Goal: Information Seeking & Learning: Check status

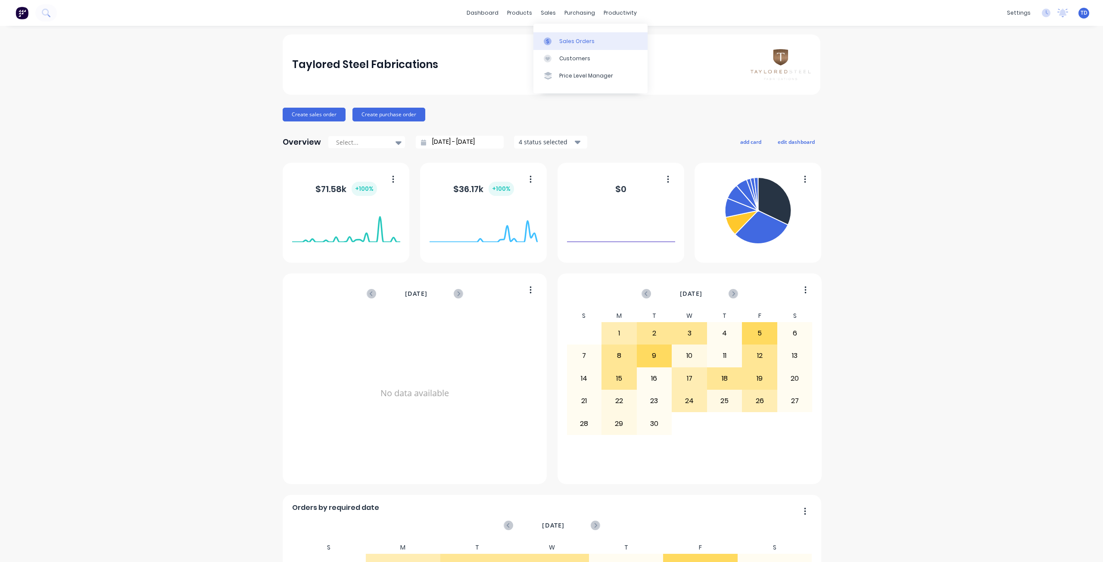
click at [568, 46] on link "Sales Orders" at bounding box center [590, 40] width 114 height 17
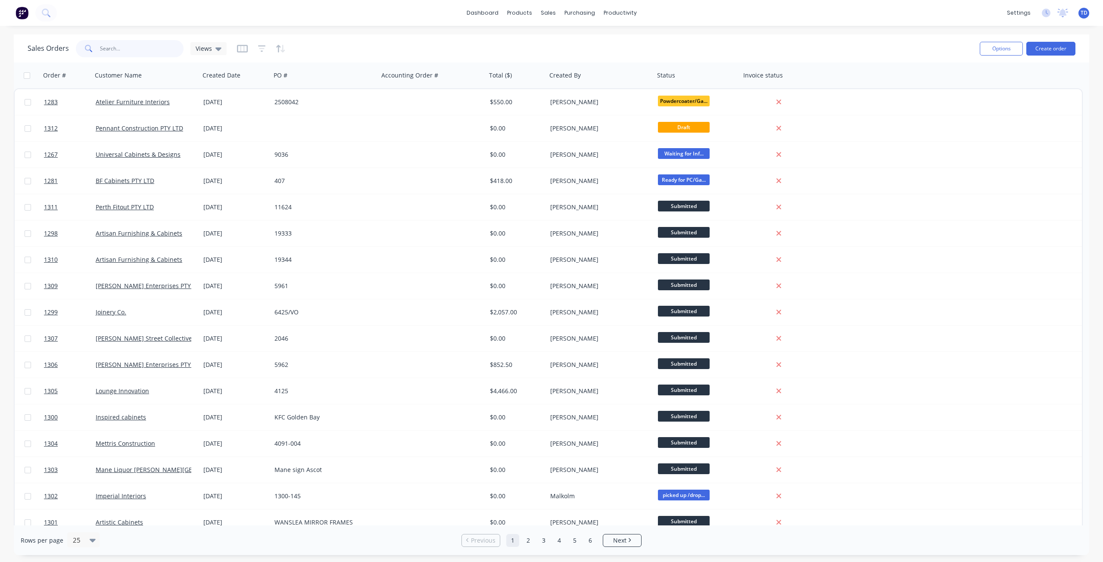
click at [128, 49] on input "text" at bounding box center [142, 48] width 84 height 17
click at [569, 52] on link "Customers" at bounding box center [594, 58] width 114 height 17
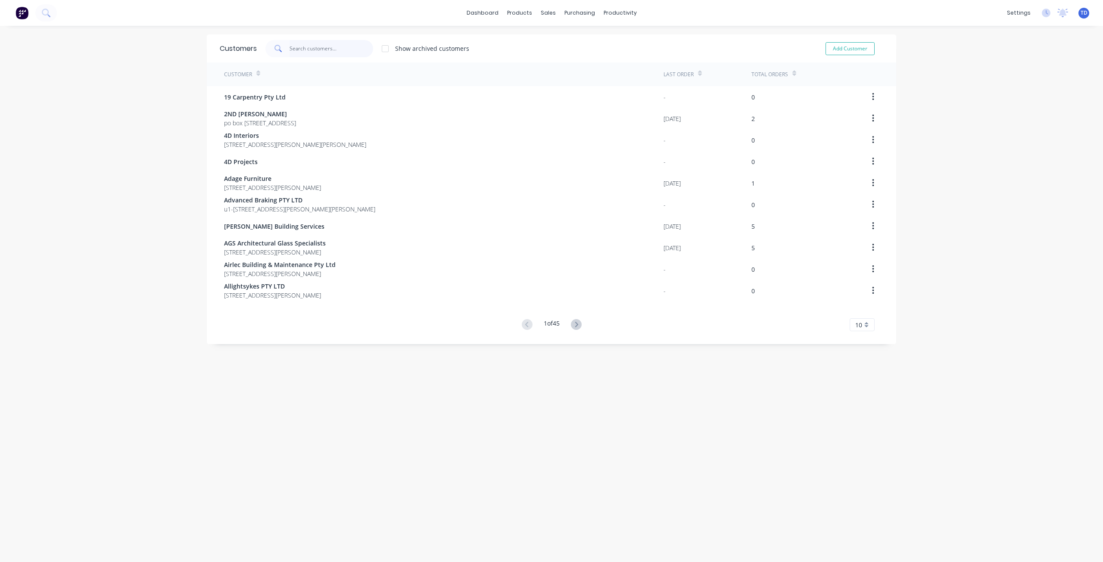
click at [326, 47] on input "text" at bounding box center [332, 48] width 84 height 17
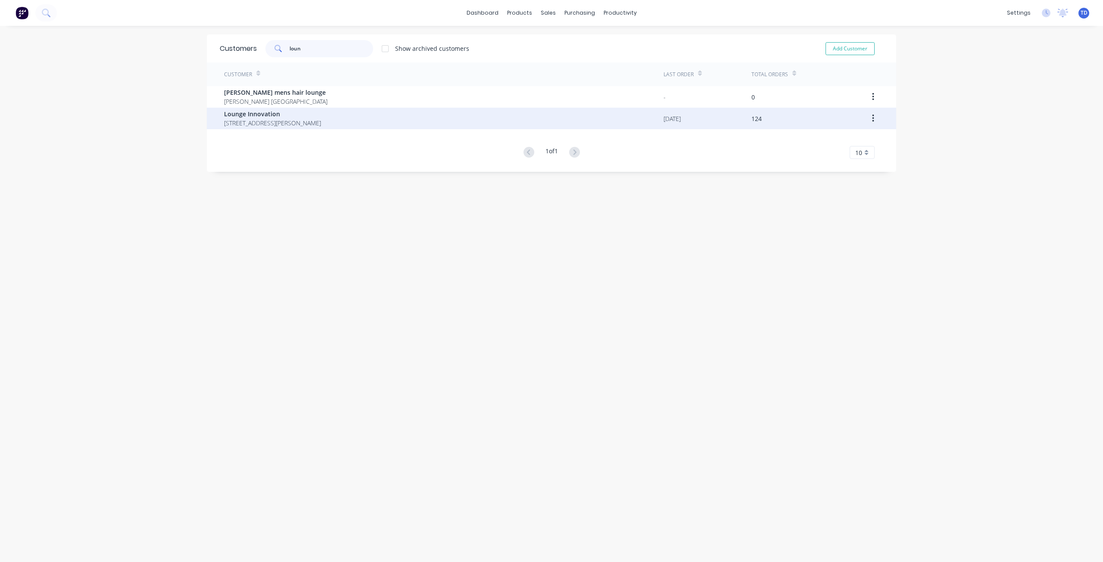
type input "loun"
click at [286, 112] on span "Lounge Innovation" at bounding box center [272, 113] width 97 height 9
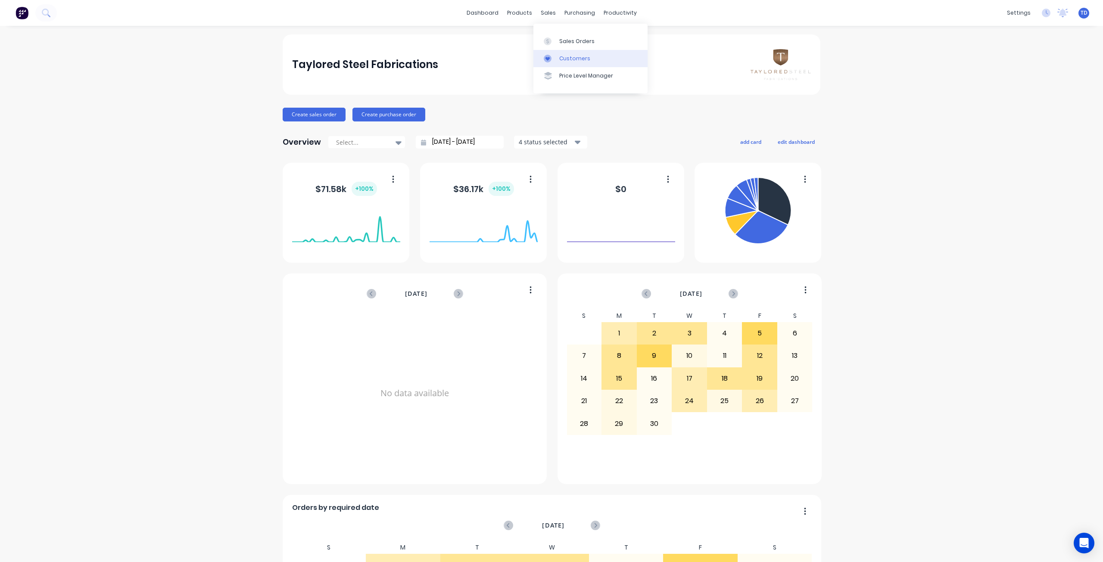
click at [568, 60] on div "Customers" at bounding box center [574, 59] width 31 height 8
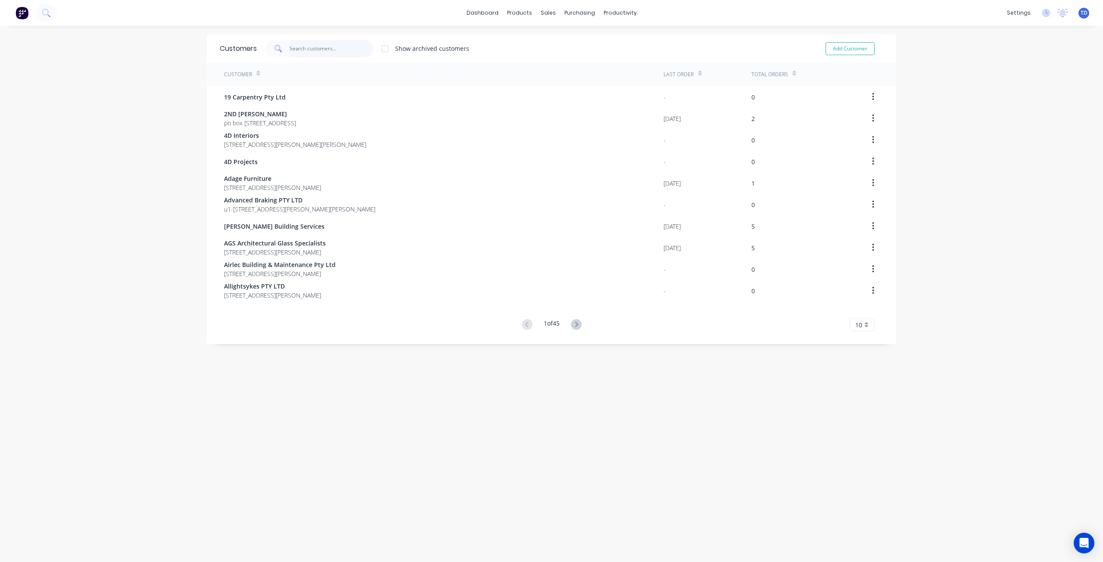
click at [338, 49] on input "text" at bounding box center [332, 48] width 84 height 17
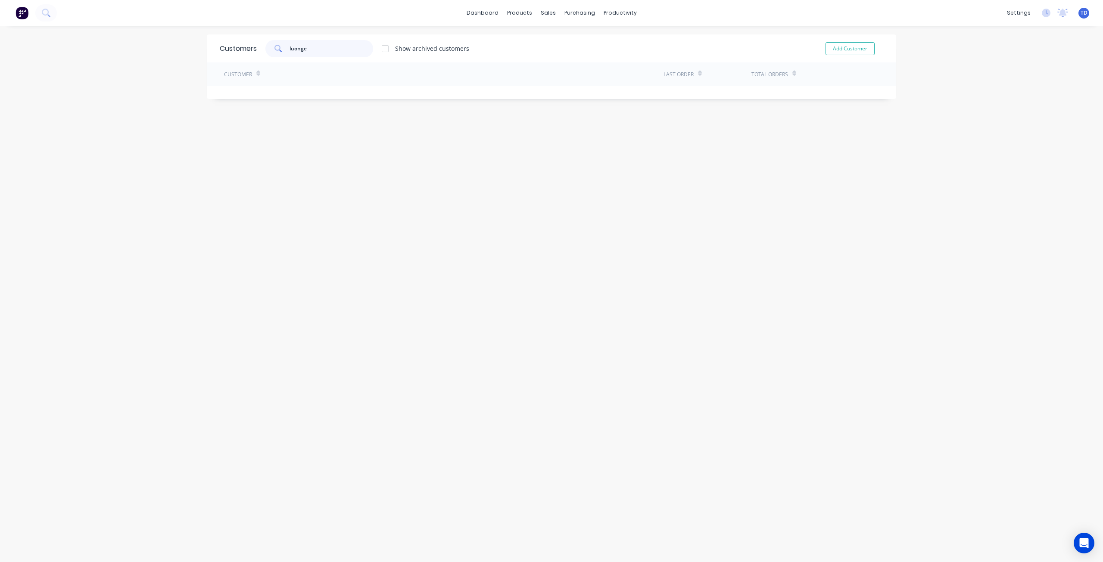
click at [331, 47] on input "luonge" at bounding box center [332, 48] width 84 height 17
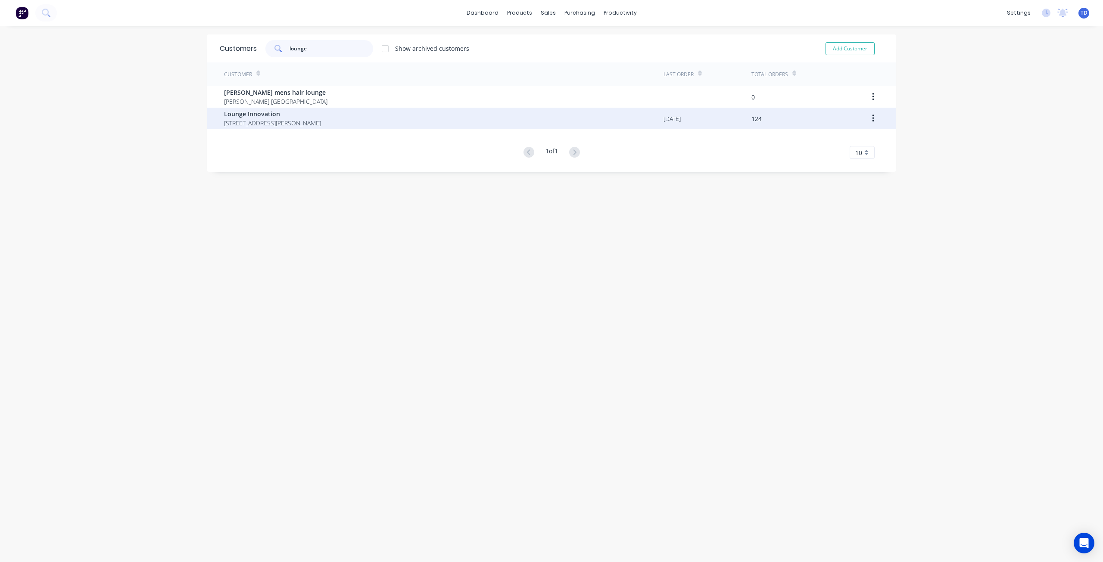
type input "lounge"
click at [272, 116] on span "Lounge Innovation" at bounding box center [272, 113] width 97 height 9
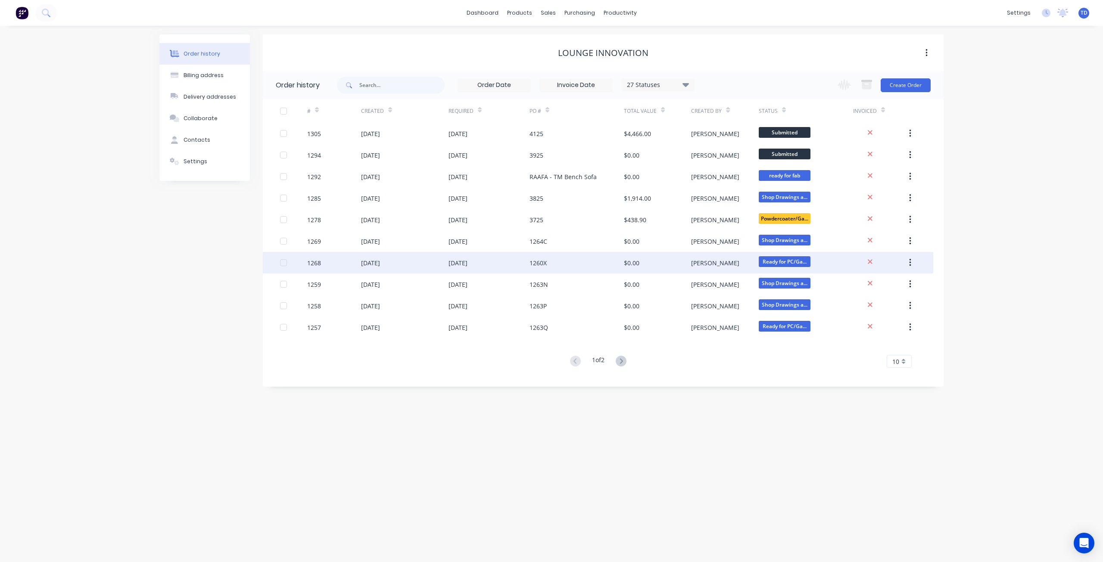
click at [738, 263] on div "[PERSON_NAME]" at bounding box center [724, 263] width 67 height 22
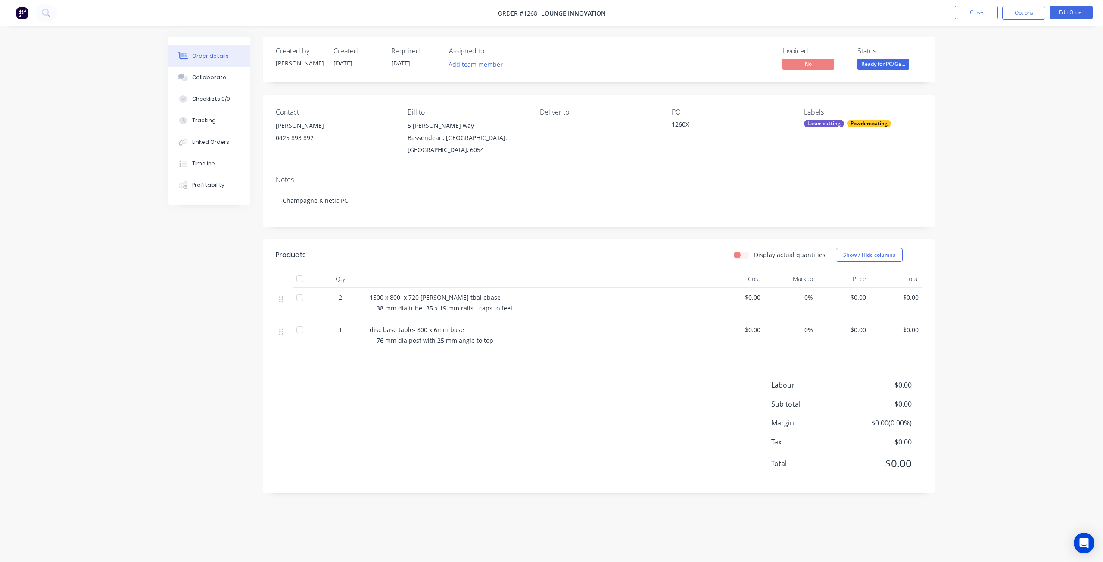
click at [883, 63] on span "Ready for PC/Ga..." at bounding box center [884, 64] width 52 height 11
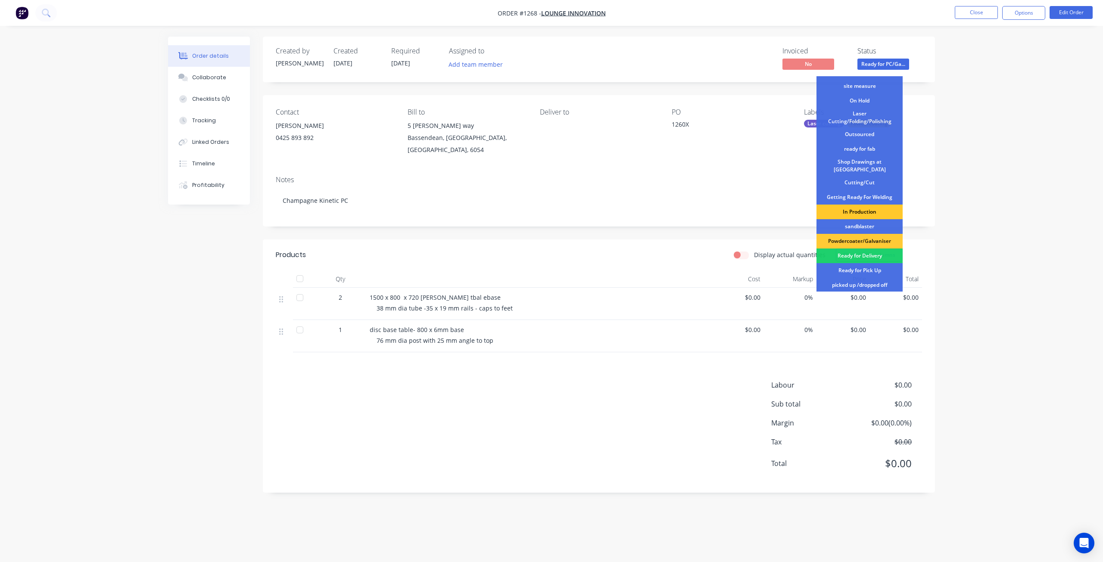
scroll to position [111, 0]
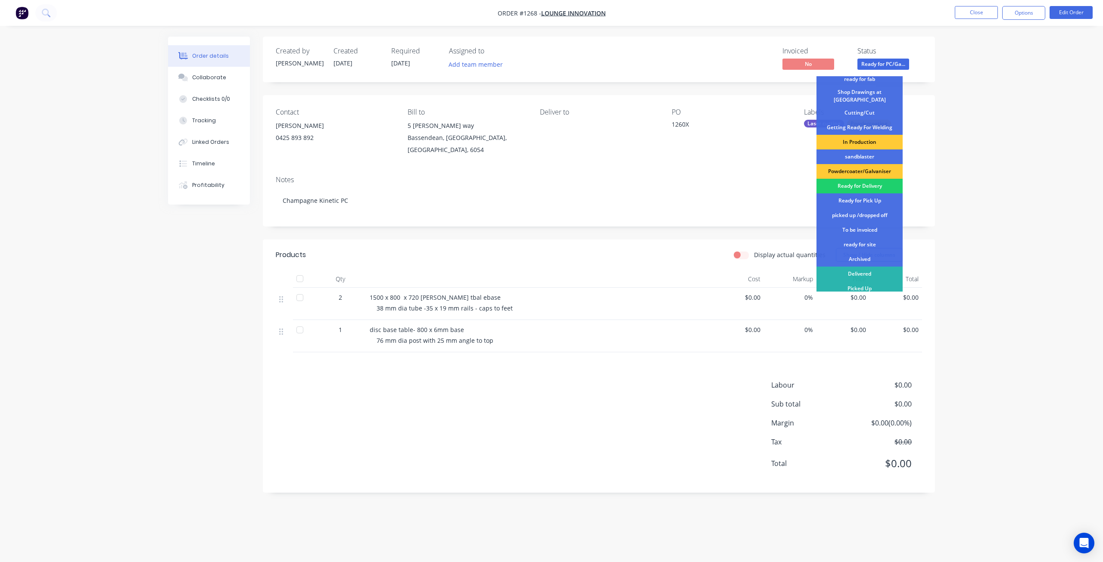
click at [976, 116] on div "Order details Collaborate Checklists 0/0 Tracking Linked Orders Timeline Profit…" at bounding box center [551, 281] width 1103 height 562
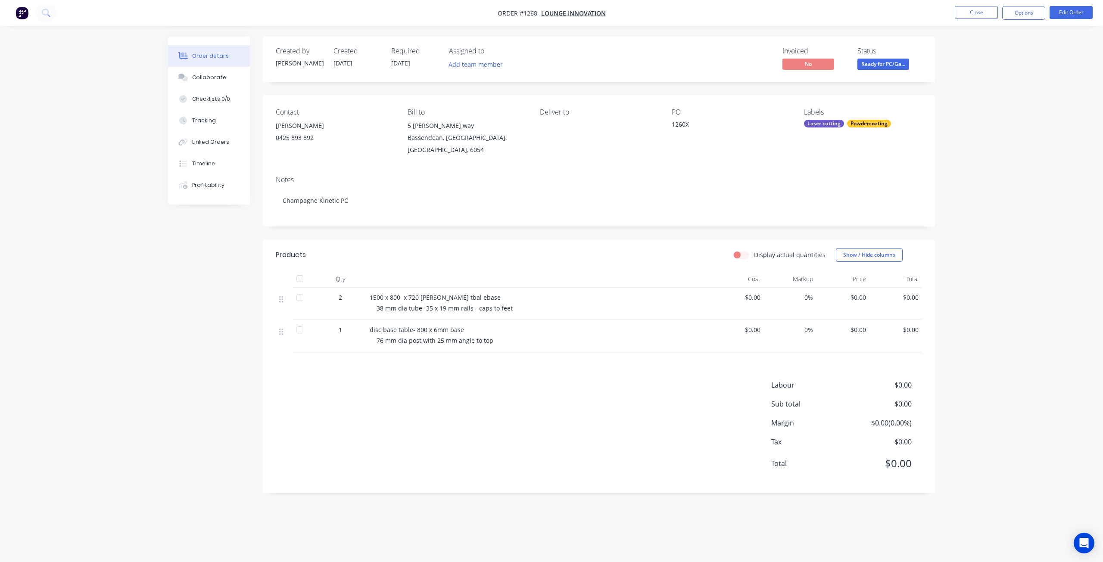
click at [964, 5] on nav "Order #1268 - Lounge Innovation Close Options Edit Order" at bounding box center [551, 13] width 1103 height 26
click at [954, 16] on ul "Close Options Edit Order" at bounding box center [1024, 13] width 159 height 14
click at [977, 7] on button "Close" at bounding box center [976, 12] width 43 height 13
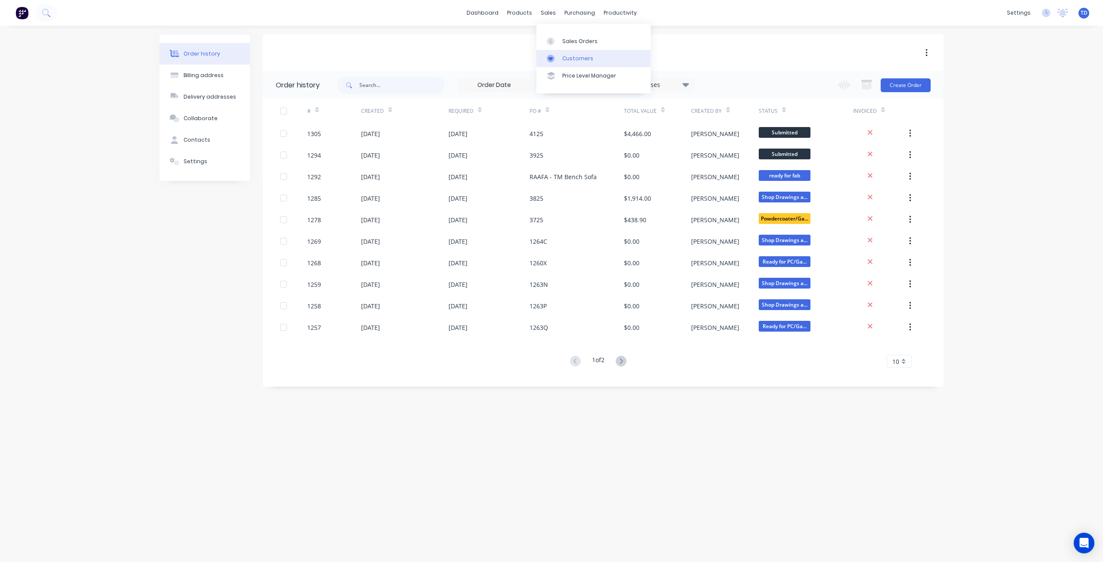
click at [561, 63] on link "Customers" at bounding box center [594, 58] width 114 height 17
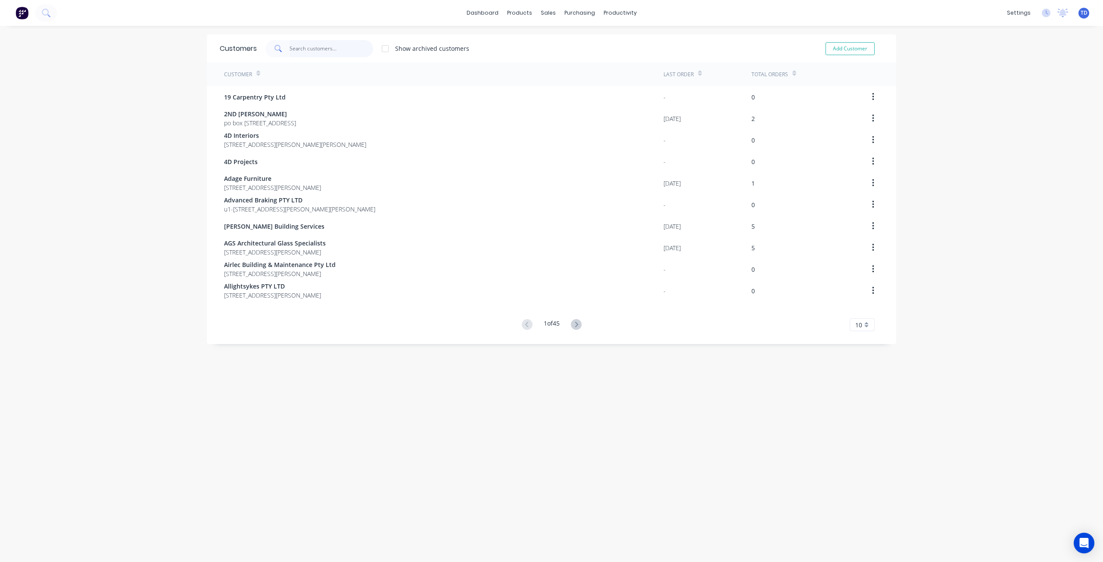
click at [343, 50] on input "text" at bounding box center [332, 48] width 84 height 17
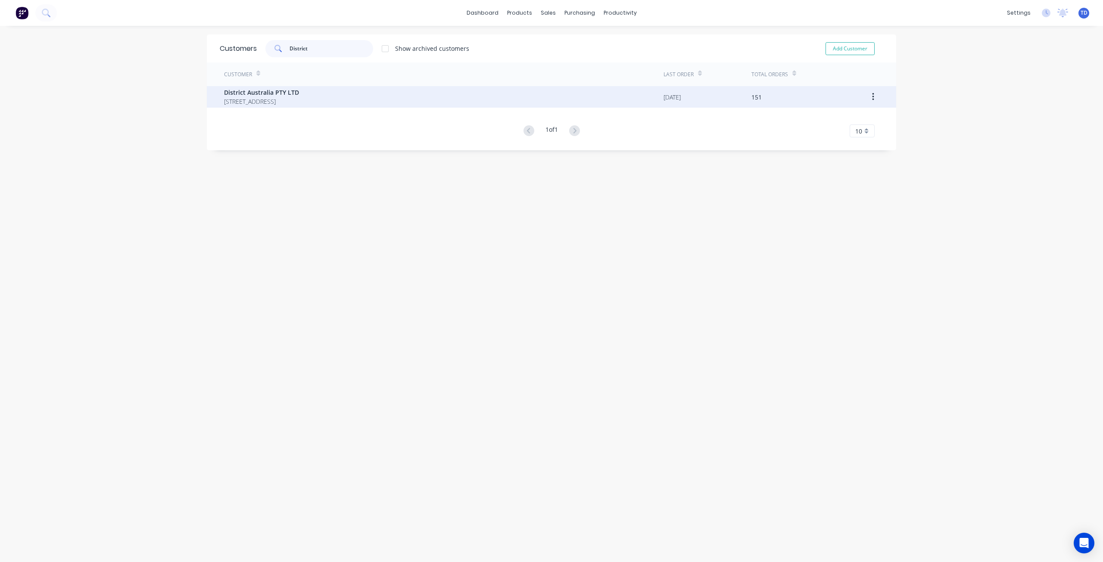
type input "District"
click at [249, 97] on span "[STREET_ADDRESS]" at bounding box center [261, 101] width 75 height 9
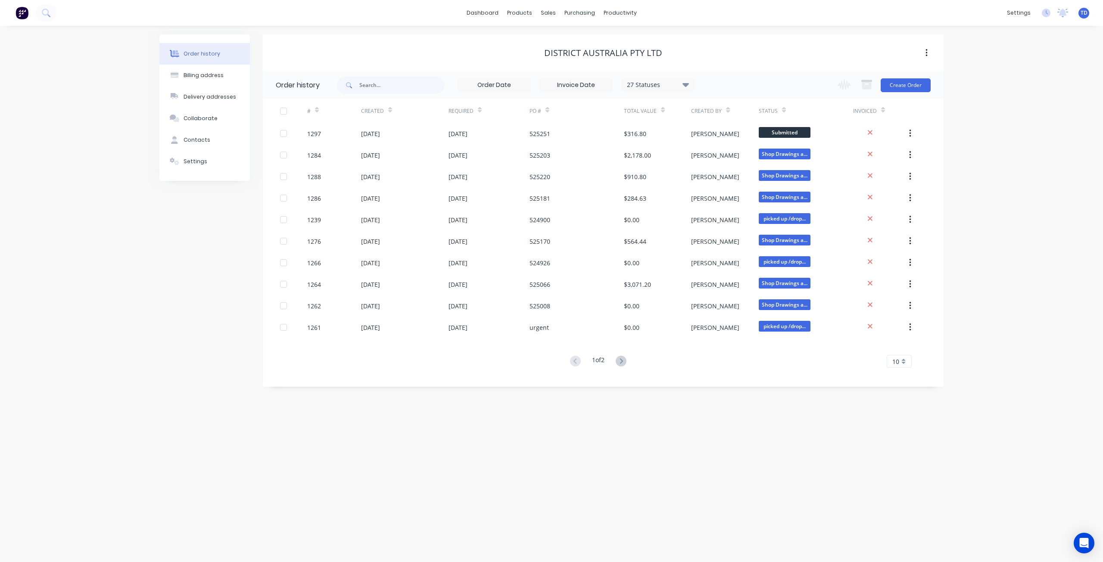
click at [685, 84] on icon at bounding box center [686, 85] width 6 height 4
click at [685, 190] on div "All" at bounding box center [676, 188] width 108 height 17
click at [729, 201] on label at bounding box center [729, 201] width 0 height 0
click at [729, 204] on input "checkbox" at bounding box center [732, 205] width 7 height 8
checkbox input "true"
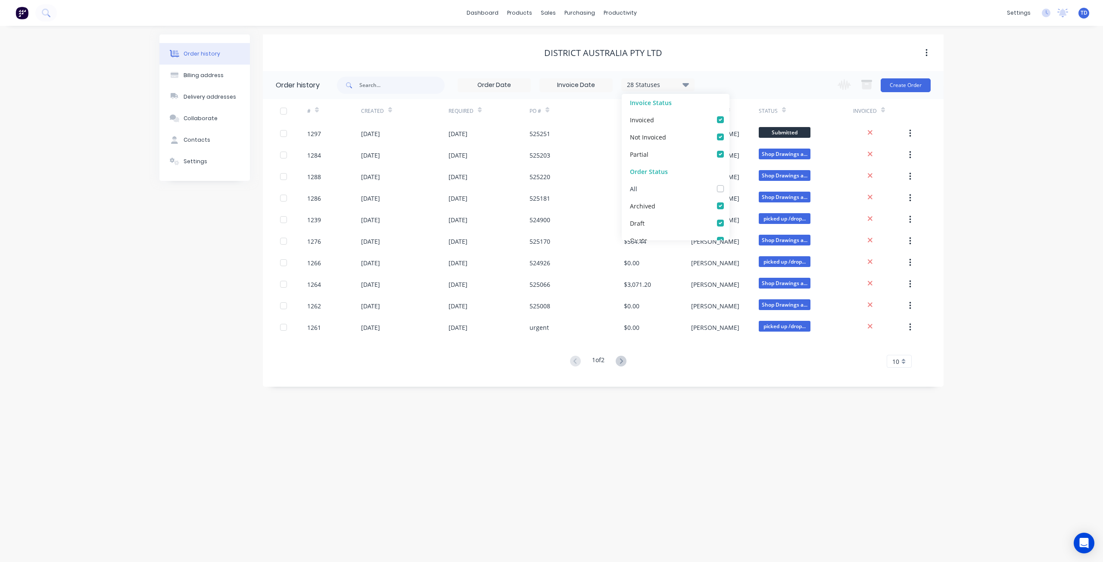
click at [729, 184] on label at bounding box center [729, 184] width 0 height 0
click at [729, 188] on input "checkbox" at bounding box center [732, 188] width 7 height 8
checkbox input "true"
click at [729, 184] on label at bounding box center [729, 184] width 0 height 0
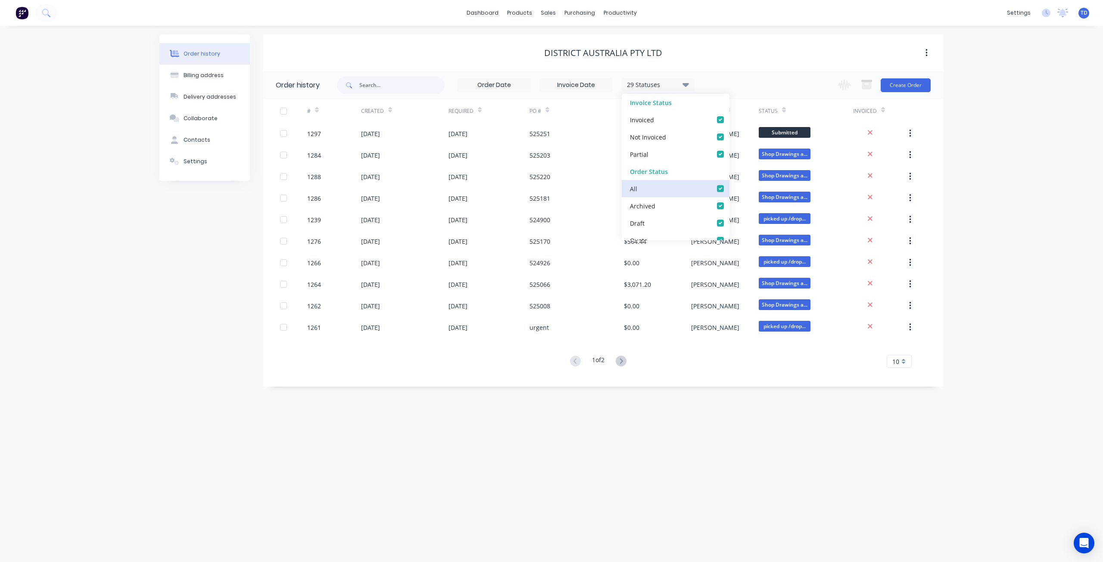
click at [729, 188] on input "checkbox" at bounding box center [732, 188] width 7 height 8
checkbox input "false"
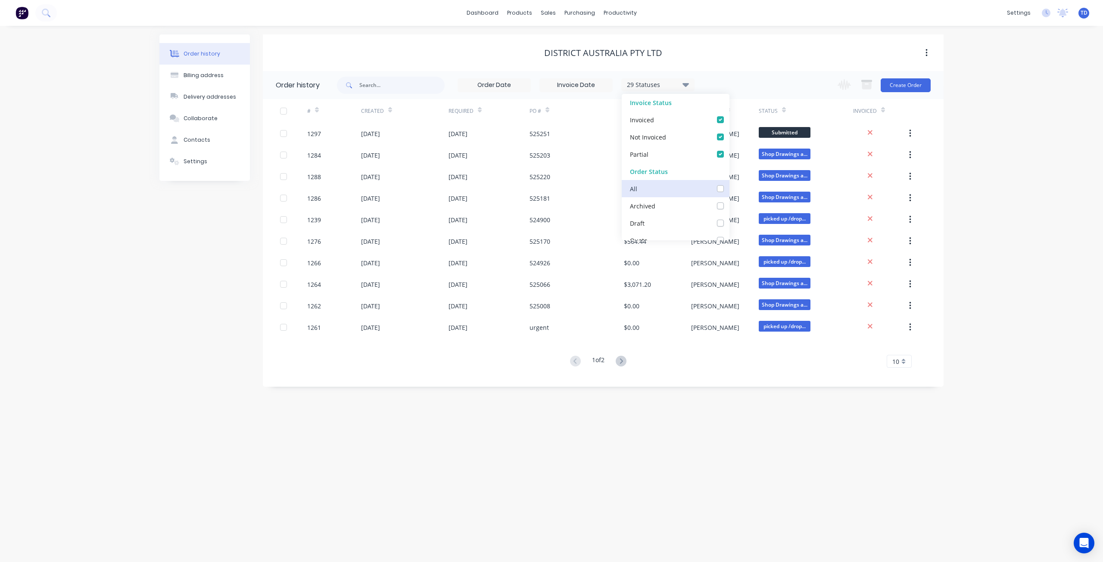
checkbox input "false"
checkbox Info\/Approval_checkbox_8e0403d3-99c4-4b4d-9d07-d49b4954e886undefined "false"
checkbox measure_checkbox_4b8f2b2e-b031-4684-a764-1c57bfd1b2aaundefined "false"
checkbox Hold_checkbox_f4c5b410-a02c-4c56-937e-a75dd8cd0607undefined "false"
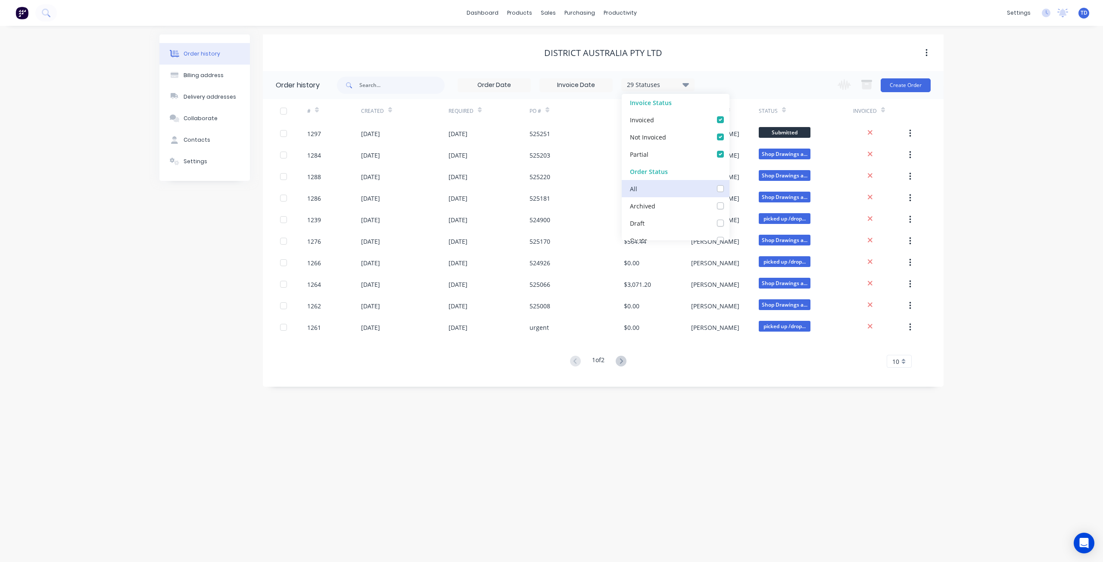
checkbox Cutting\/Folding\/Polishing_checkbox_8630c3f4-3a88-4b13-8dc1-7e6fe8d3ac43undefined "false"
checkbox input "false"
checkbox fab_checkbox_d09e91ba-1681-4d8e-82c2-6f2410ec0ef8undefined "false"
checkbox Cutter_checkbox_3ad2bee9-e182-41bd-9d4d-3c7c3234a1cfundefined "false"
checkbox input "false"
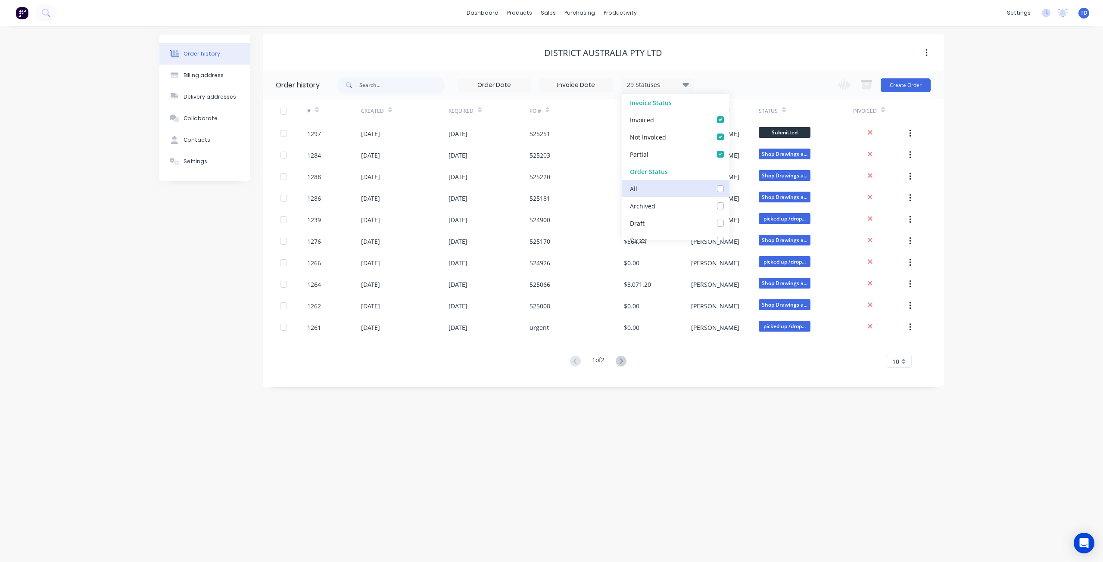
checkbox Welding_checkbox_d846023e-ed75-4563-8897-0aa4be058a68undefined "false"
checkbox Production_checkbox_3657023c-b407-4ea9-bf08-eb37e209956bundefined "false"
checkbox input "false"
checkbox PC\/Galv105_checkbox_730aa875-2639-482f-a6d2-b0661707abb3undefined "false"
checkbox input "false"
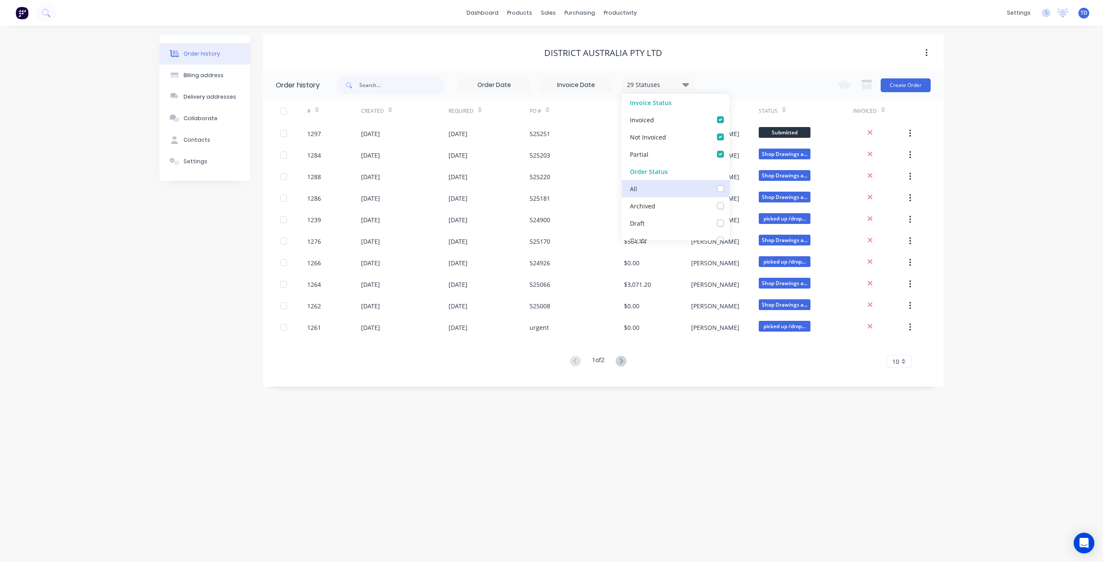
checkbox Delivery_checkbox_120f6393-f719-4ab7-a1bc-b97eac6dbf1bundefined "false"
checkbox Up_checkbox_9b4e2778-9fbf-44cd-8222-1172bee42abfundefined "false"
checkbox off_checkbox_f8d7d8b9-3596-46b4-a4ee-a06328a82f37undefined "false"
checkbox invoiced_checkbox_2f2d19d9-c9ad-4502-ae64-bb7c5690f5daundefined "false"
checkbox site_checkbox_40f63413-5e29-48d0-a968-b0bebe2ce24dundefined "false"
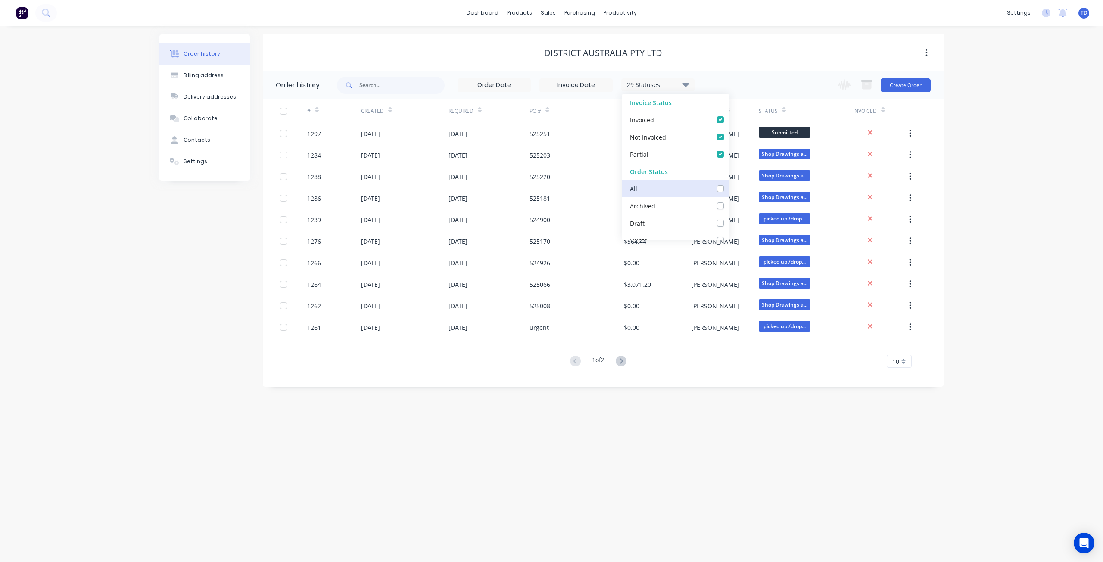
checkbox input "false"
checkbox Up_checkbox_0ew6bundefined "false"
click at [729, 184] on label at bounding box center [729, 184] width 0 height 0
click at [729, 190] on input "checkbox" at bounding box center [732, 188] width 7 height 8
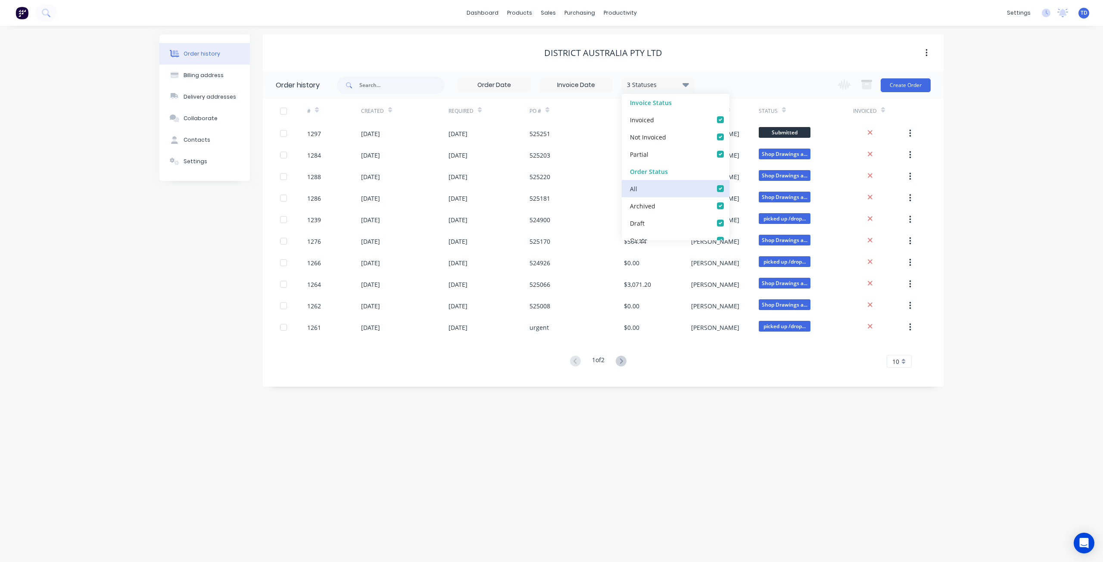
checkbox input "true"
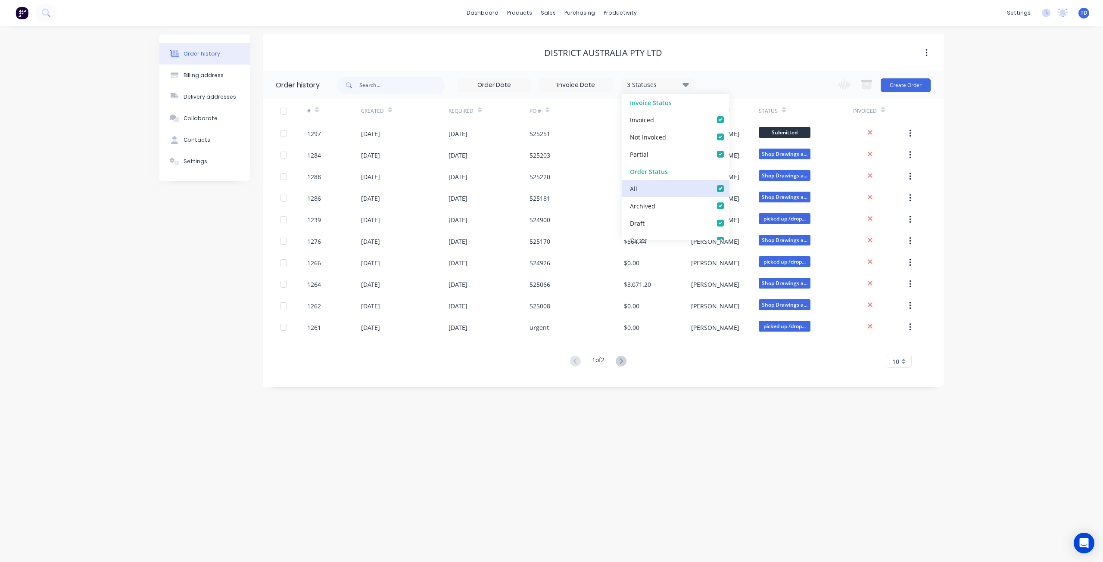
checkbox input "true"
checkbox Info\/Approval_checkbox_8e0403d3-99c4-4b4d-9d07-d49b4954e886undefined "true"
checkbox measure_checkbox_4b8f2b2e-b031-4684-a764-1c57bfd1b2aaundefined "true"
checkbox Hold_checkbox_f4c5b410-a02c-4c56-937e-a75dd8cd0607undefined "true"
checkbox Cutting\/Folding\/Polishing_checkbox_8630c3f4-3a88-4b13-8dc1-7e6fe8d3ac43undefined "true"
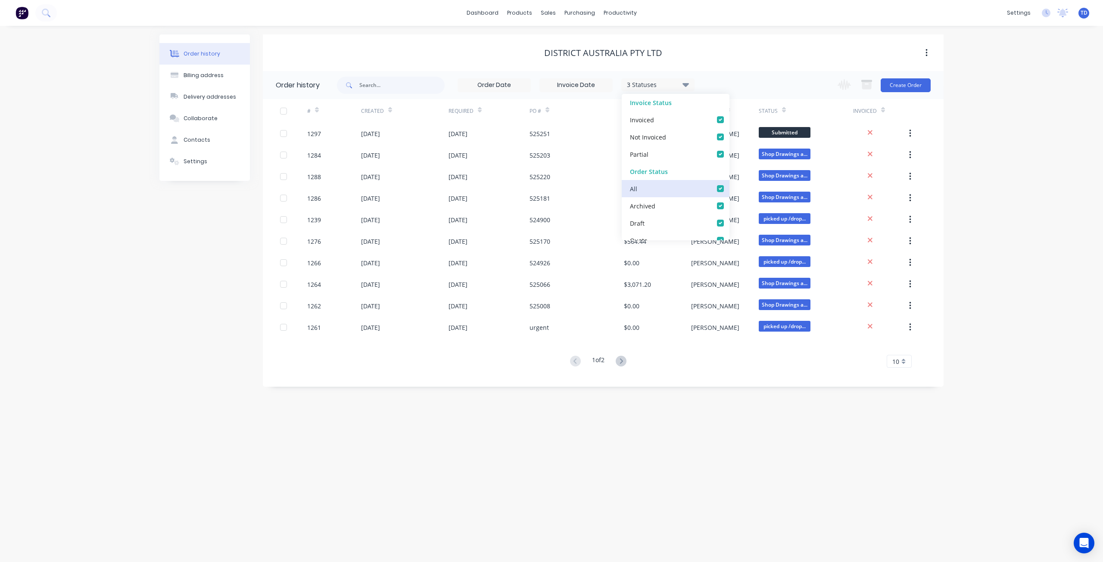
checkbox input "true"
checkbox fab_checkbox_d09e91ba-1681-4d8e-82c2-6f2410ec0ef8undefined "true"
checkbox Cutter_checkbox_3ad2bee9-e182-41bd-9d4d-3c7c3234a1cfundefined "true"
checkbox input "true"
checkbox Welding_checkbox_d846023e-ed75-4563-8897-0aa4be058a68undefined "true"
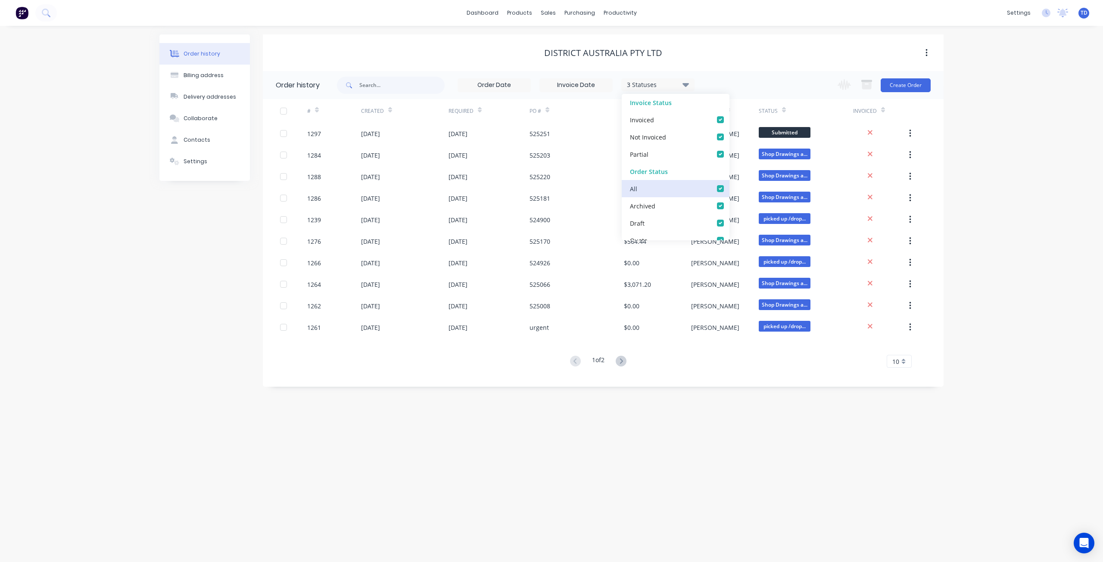
checkbox Production_checkbox_3657023c-b407-4ea9-bf08-eb37e209956bundefined "true"
checkbox input "true"
checkbox PC\/Galv105_checkbox_730aa875-2639-482f-a6d2-b0661707abb3undefined "true"
checkbox input "true"
checkbox Delivery_checkbox_120f6393-f719-4ab7-a1bc-b97eac6dbf1bundefined "true"
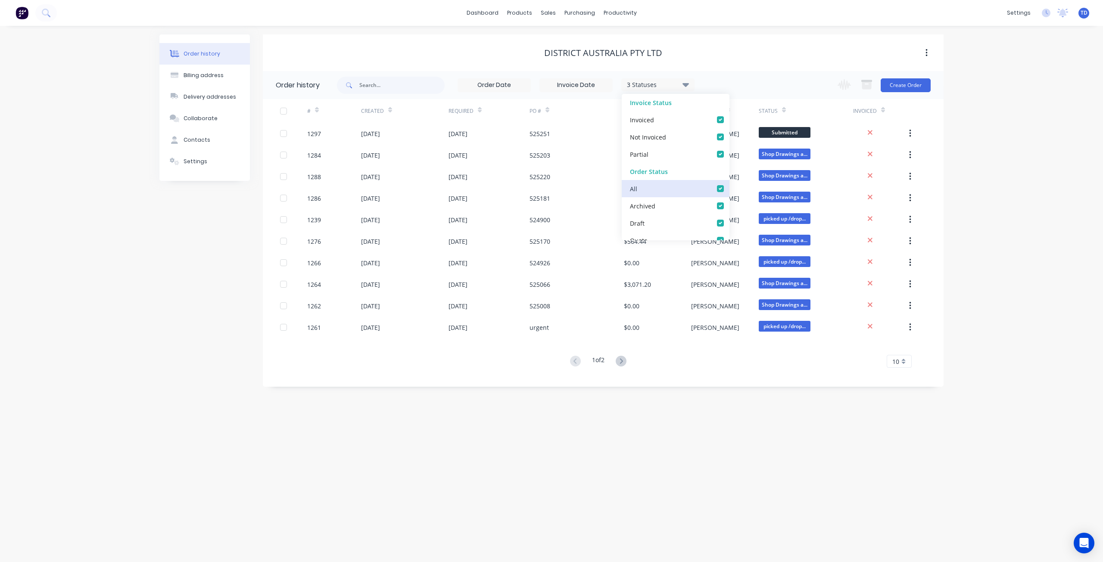
checkbox Up_checkbox_9b4e2778-9fbf-44cd-8222-1172bee42abfundefined "true"
checkbox off_checkbox_f8d7d8b9-3596-46b4-a4ee-a06328a82f37undefined "true"
checkbox invoiced_checkbox_2f2d19d9-c9ad-4502-ae64-bb7c5690f5daundefined "true"
checkbox site_checkbox_40f63413-5e29-48d0-a968-b0bebe2ce24dundefined "true"
checkbox input "true"
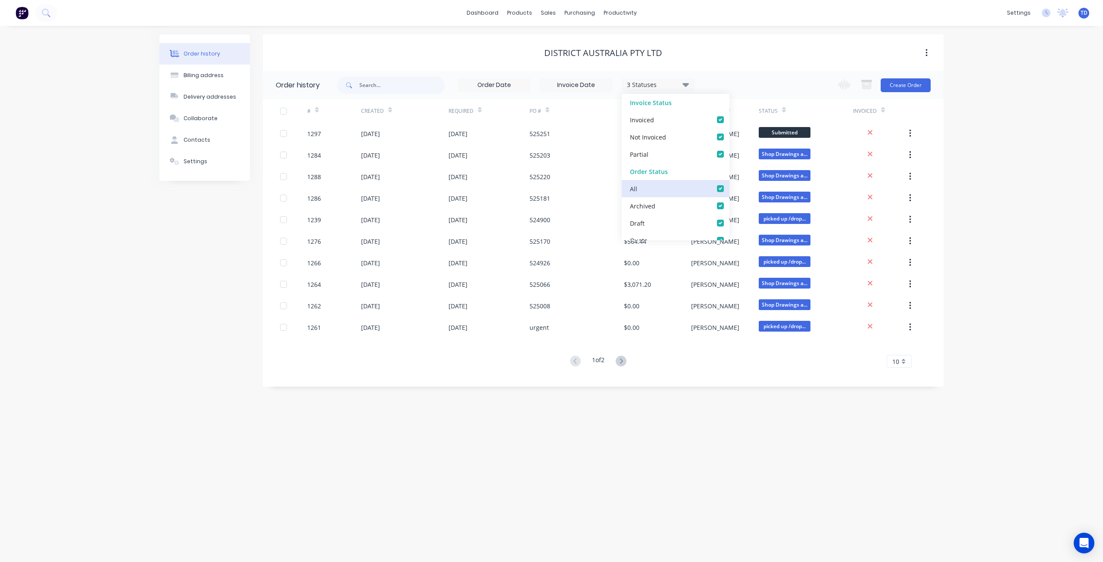
checkbox input "true"
checkbox Up_checkbox_0ew6bundefined "true"
click at [174, 292] on div "Order history Billing address Delivery addresses Collaborate Contacts Settings" at bounding box center [204, 210] width 90 height 352
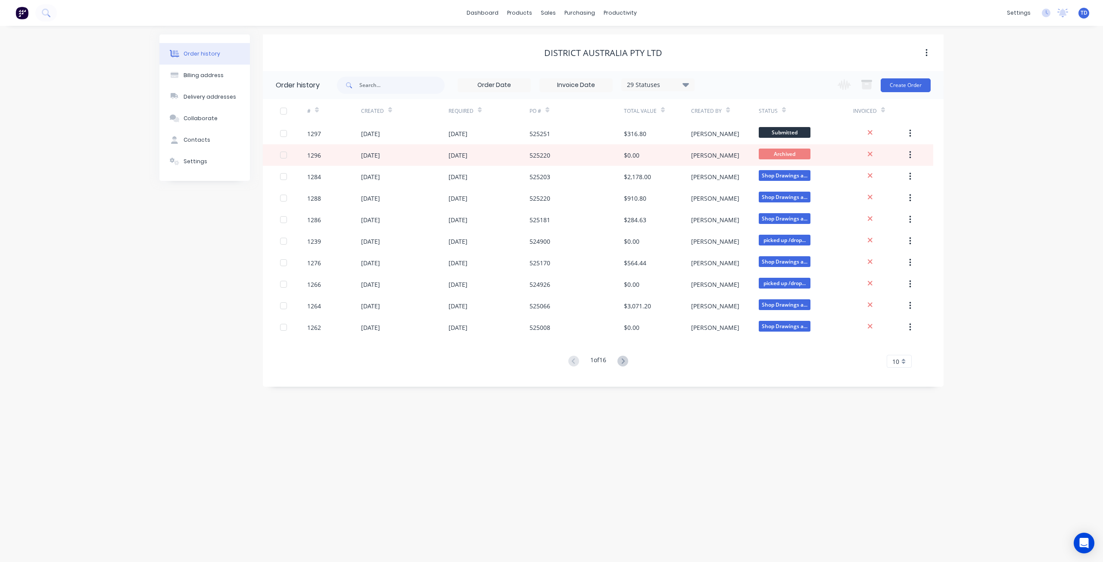
click at [321, 111] on div "#" at bounding box center [334, 111] width 54 height 24
click at [317, 112] on icon at bounding box center [317, 111] width 4 height 3
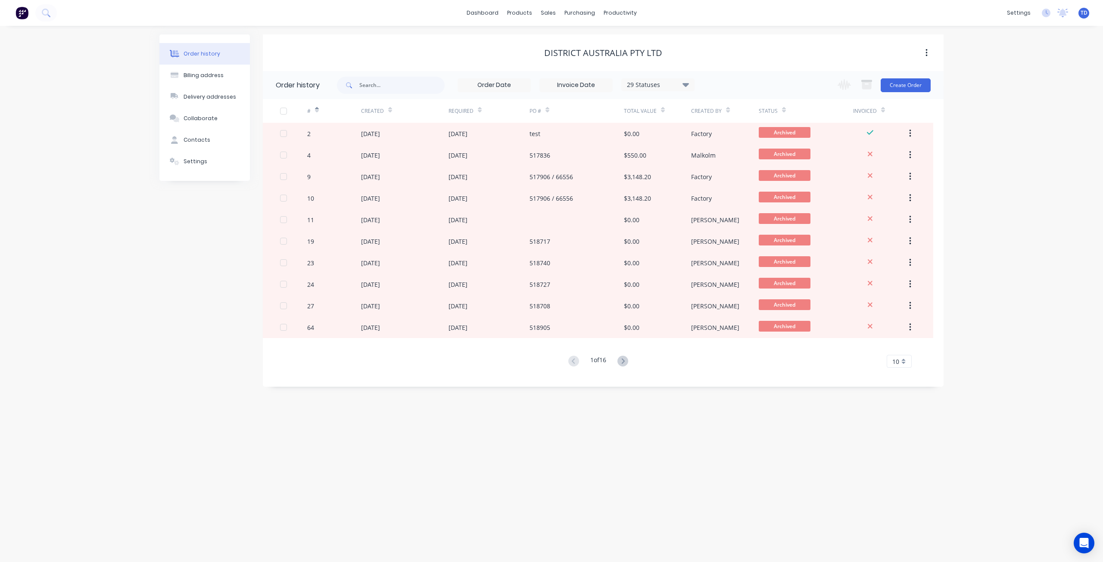
click at [317, 111] on icon at bounding box center [317, 111] width 4 height 3
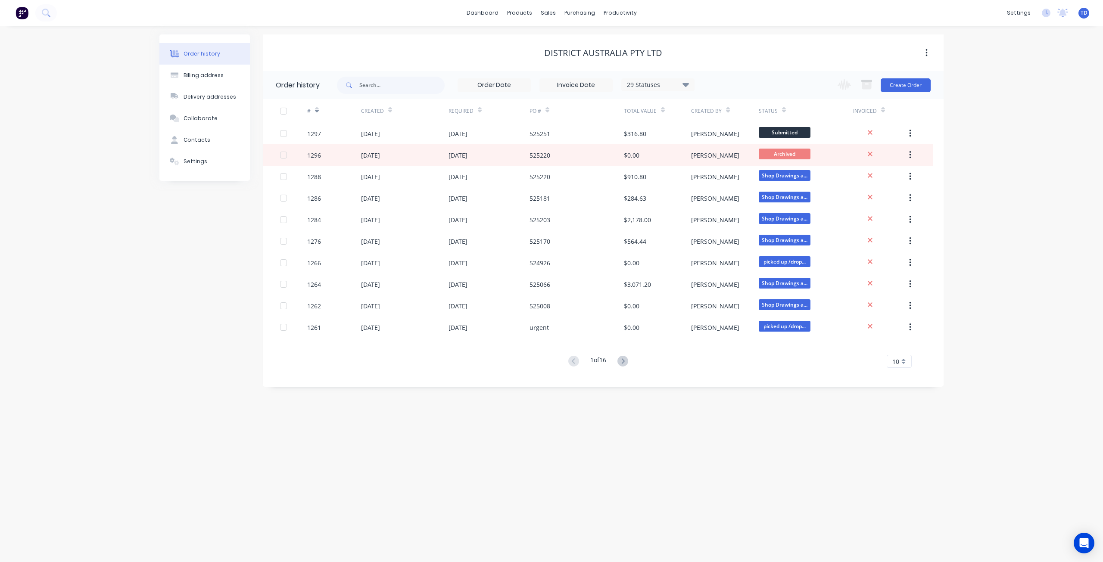
click at [316, 115] on div at bounding box center [317, 109] width 4 height 13
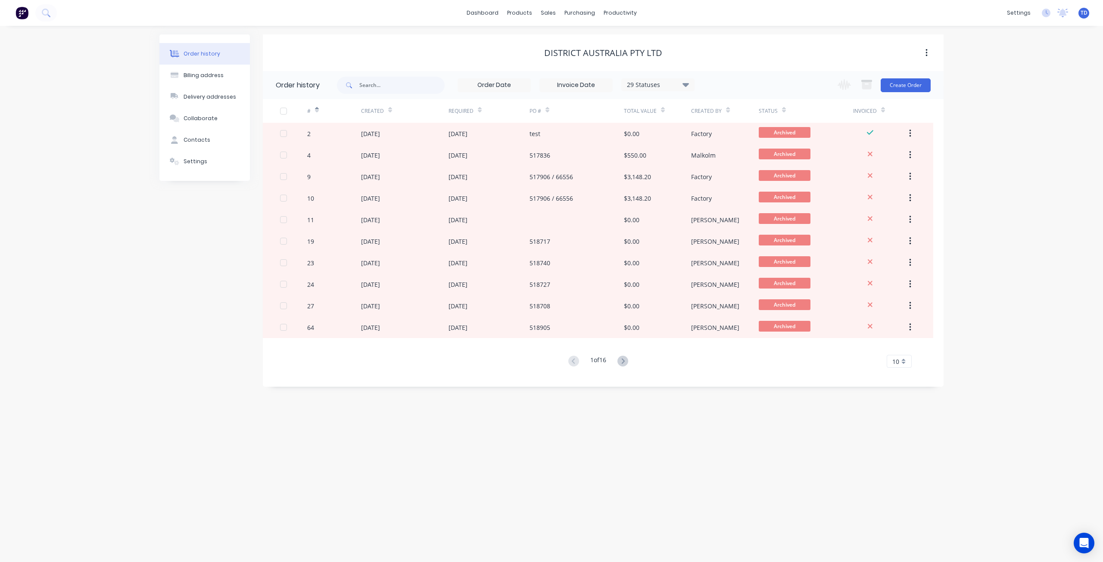
click at [316, 115] on div at bounding box center [317, 109] width 4 height 13
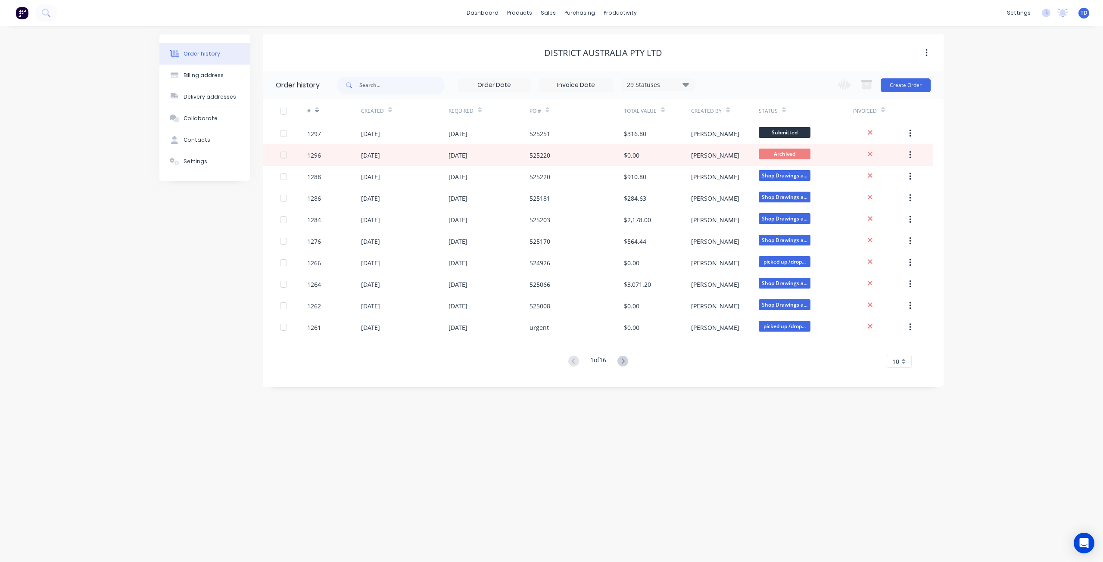
click at [669, 87] on div "29 Statuses" at bounding box center [658, 84] width 72 height 9
click at [729, 184] on label at bounding box center [729, 184] width 0 height 0
click at [729, 185] on input "checkbox" at bounding box center [732, 188] width 7 height 8
checkbox input "false"
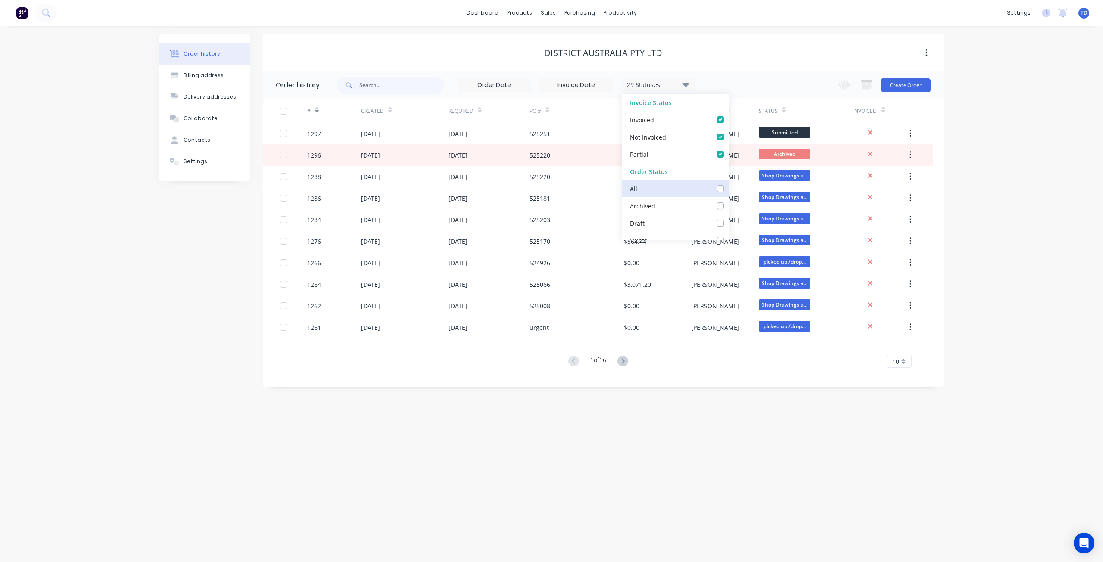
checkbox input "false"
checkbox Info\/Approval_checkbox_8e0403d3-99c4-4b4d-9d07-d49b4954e886undefined "false"
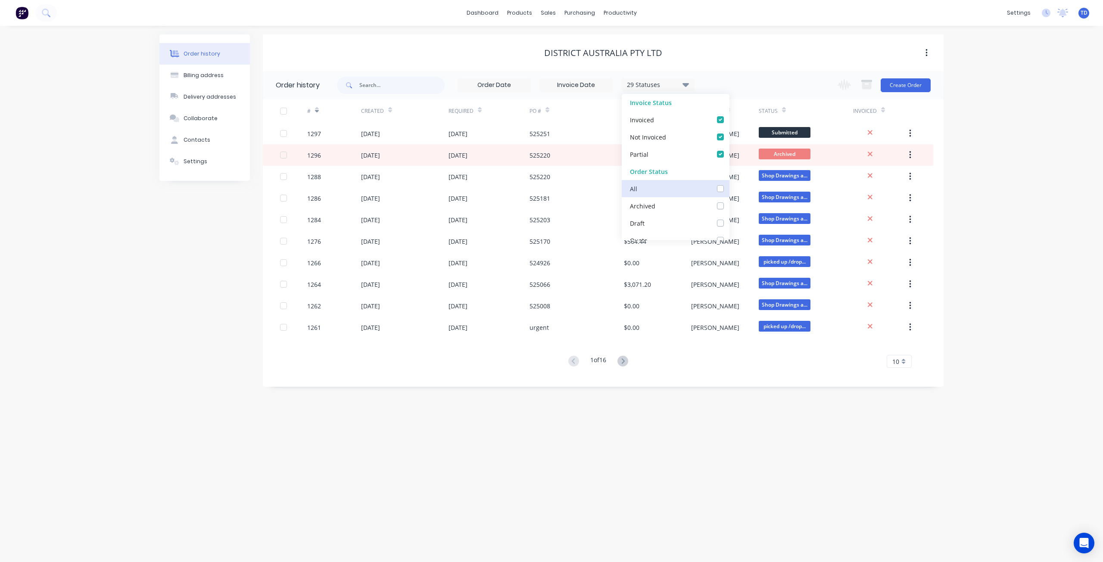
checkbox measure_checkbox_4b8f2b2e-b031-4684-a764-1c57bfd1b2aaundefined "false"
checkbox Hold_checkbox_f4c5b410-a02c-4c56-937e-a75dd8cd0607undefined "false"
checkbox Cutting\/Folding\/Polishing_checkbox_8630c3f4-3a88-4b13-8dc1-7e6fe8d3ac43undefined "false"
checkbox input "false"
checkbox fab_checkbox_d09e91ba-1681-4d8e-82c2-6f2410ec0ef8undefined "false"
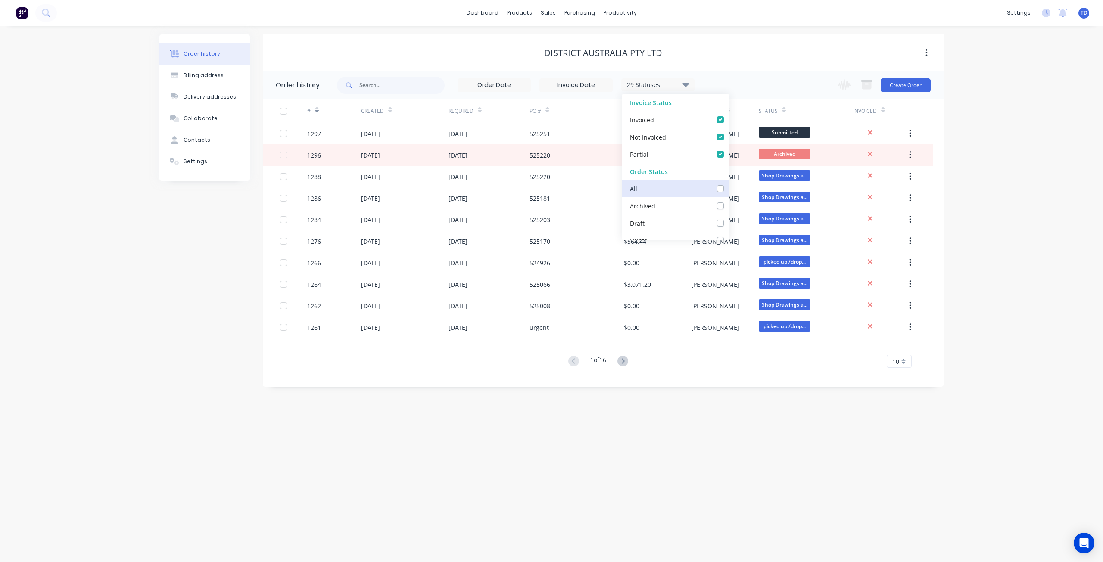
checkbox Cutter_checkbox_3ad2bee9-e182-41bd-9d4d-3c7c3234a1cfundefined "false"
checkbox input "false"
checkbox Welding_checkbox_d846023e-ed75-4563-8897-0aa4be058a68undefined "false"
checkbox Production_checkbox_3657023c-b407-4ea9-bf08-eb37e209956bundefined "false"
checkbox input "false"
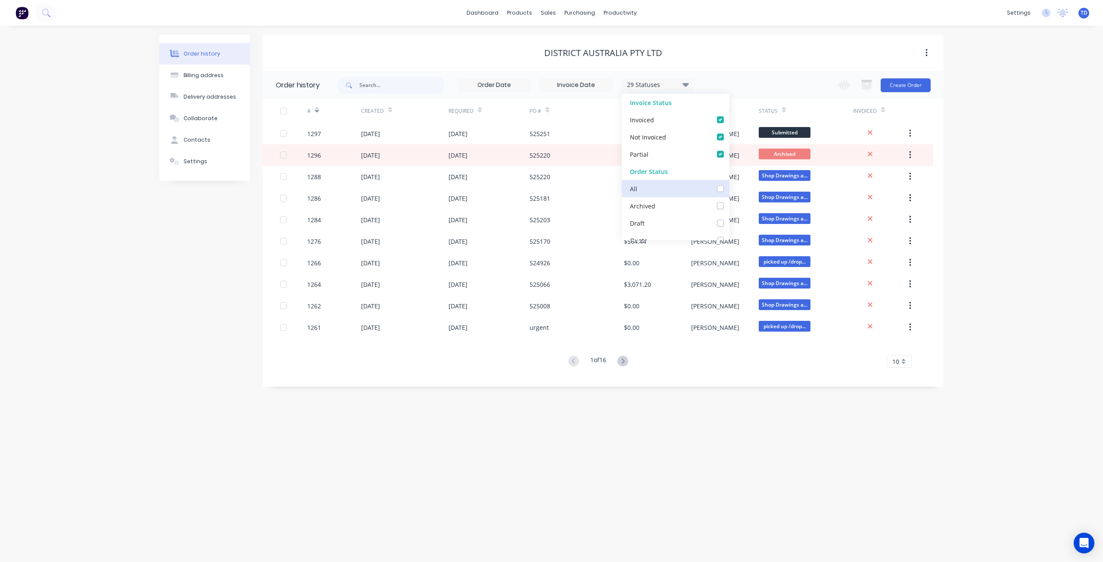
checkbox PC\/Galv105_checkbox_730aa875-2639-482f-a6d2-b0661707abb3undefined "false"
checkbox input "false"
checkbox Delivery_checkbox_120f6393-f719-4ab7-a1bc-b97eac6dbf1bundefined "false"
checkbox Up_checkbox_9b4e2778-9fbf-44cd-8222-1172bee42abfundefined "false"
checkbox off_checkbox_f8d7d8b9-3596-46b4-a4ee-a06328a82f37undefined "false"
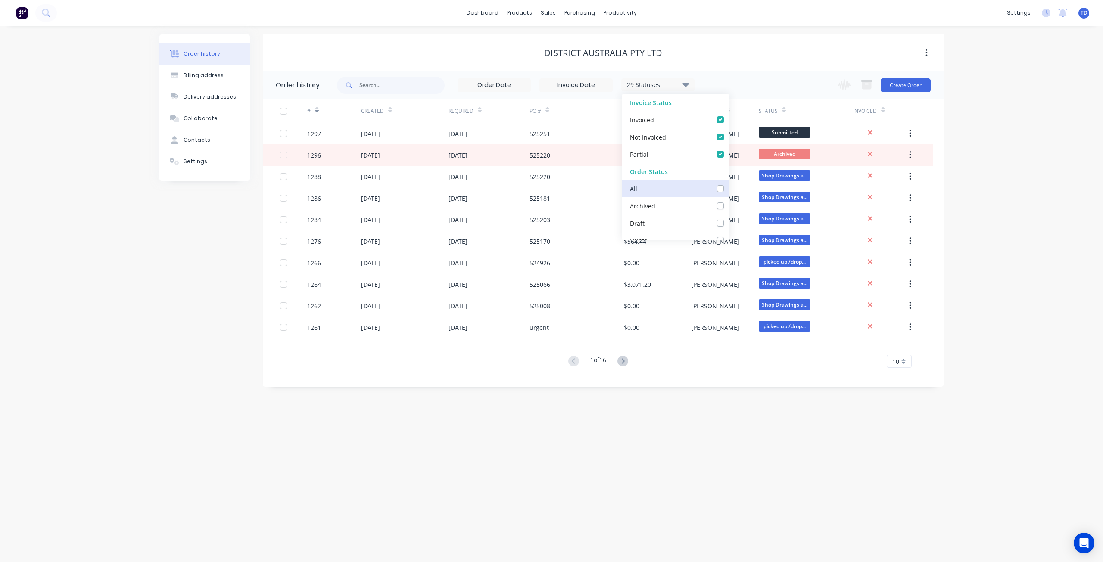
checkbox invoiced_checkbox_2f2d19d9-c9ad-4502-ae64-bb7c5690f5daundefined "false"
checkbox site_checkbox_40f63413-5e29-48d0-a968-b0bebe2ce24dundefined "false"
checkbox input "false"
checkbox Up_checkbox_0ew6bundefined "false"
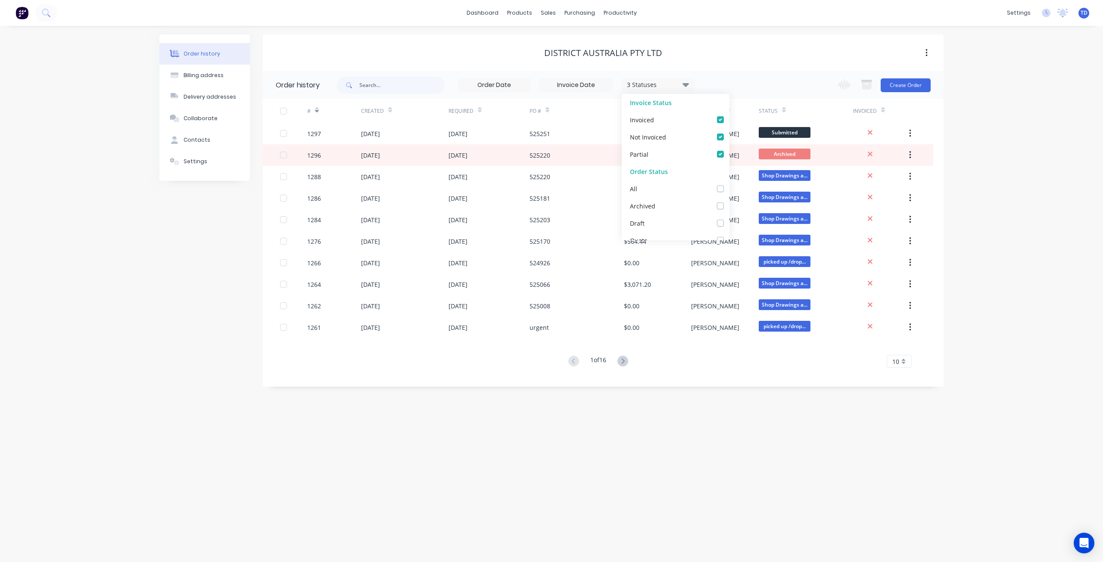
click at [206, 229] on div "Order history Billing address Delivery addresses Collaborate Contacts Settings" at bounding box center [204, 210] width 90 height 352
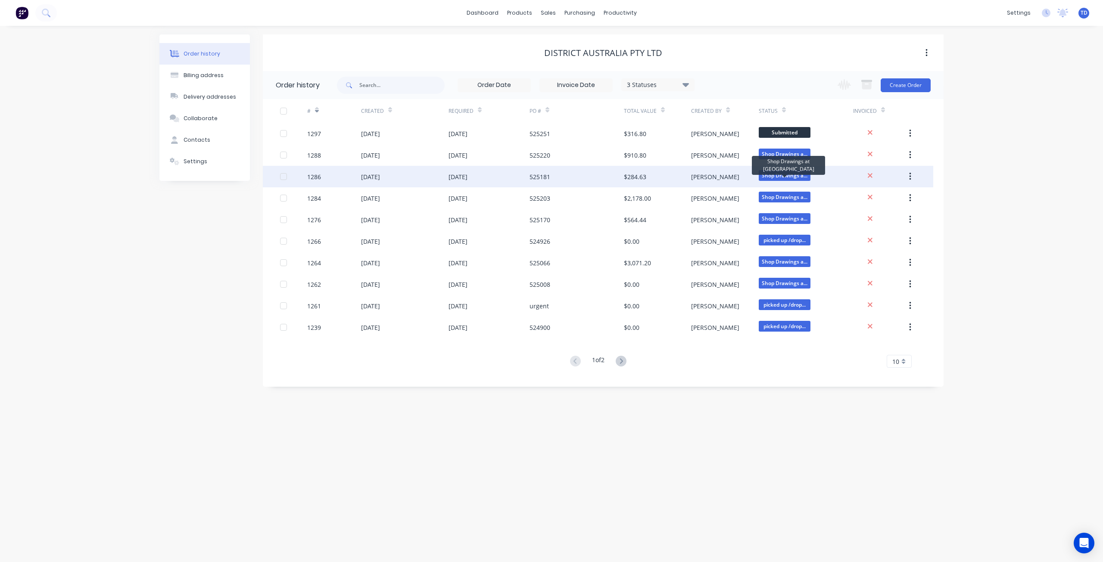
click at [779, 175] on span "Shop Drawings a..." at bounding box center [785, 175] width 52 height 11
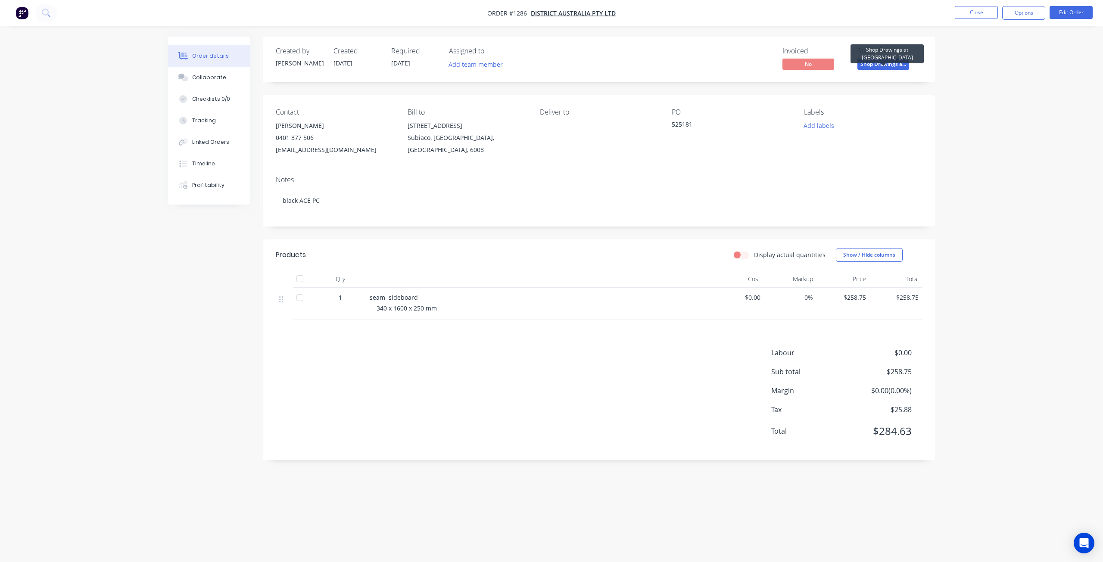
click at [881, 61] on span "Shop Drawings a..." at bounding box center [884, 64] width 52 height 11
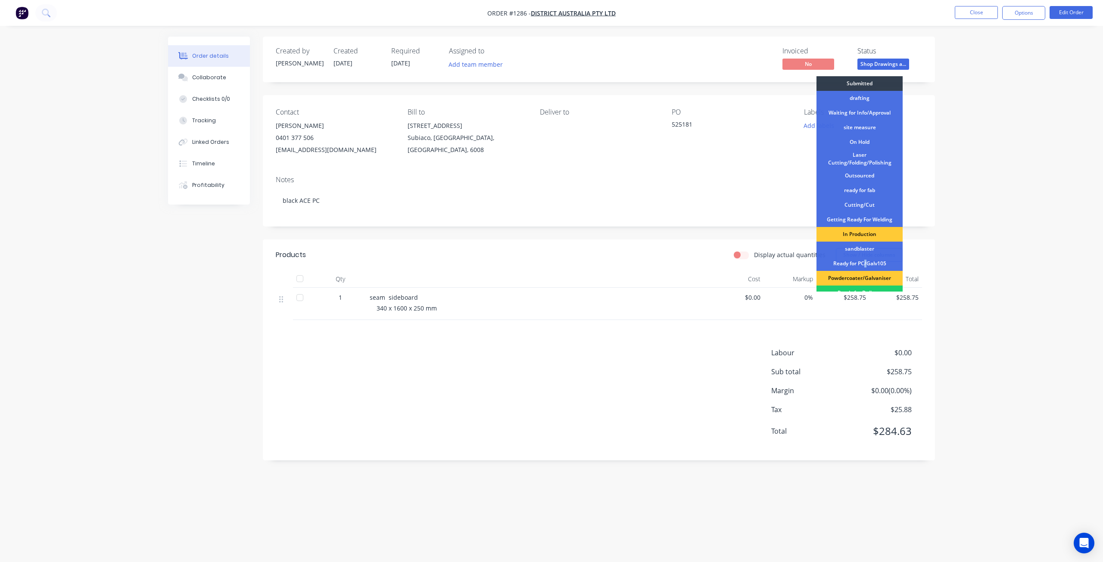
click at [866, 265] on div "Ready for PC/Galv105" at bounding box center [860, 263] width 86 height 15
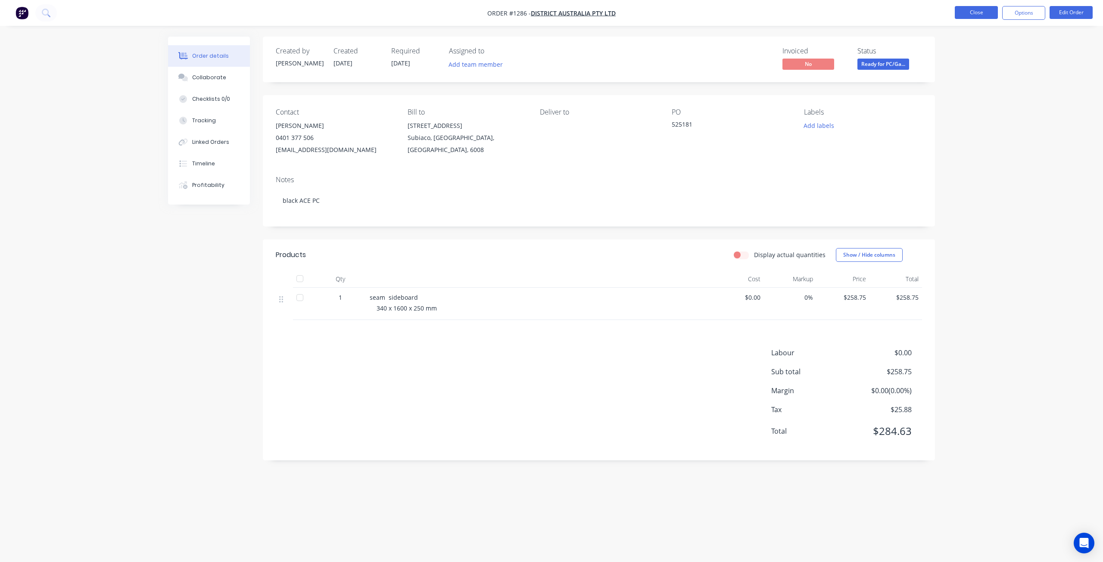
click at [973, 10] on button "Close" at bounding box center [976, 12] width 43 height 13
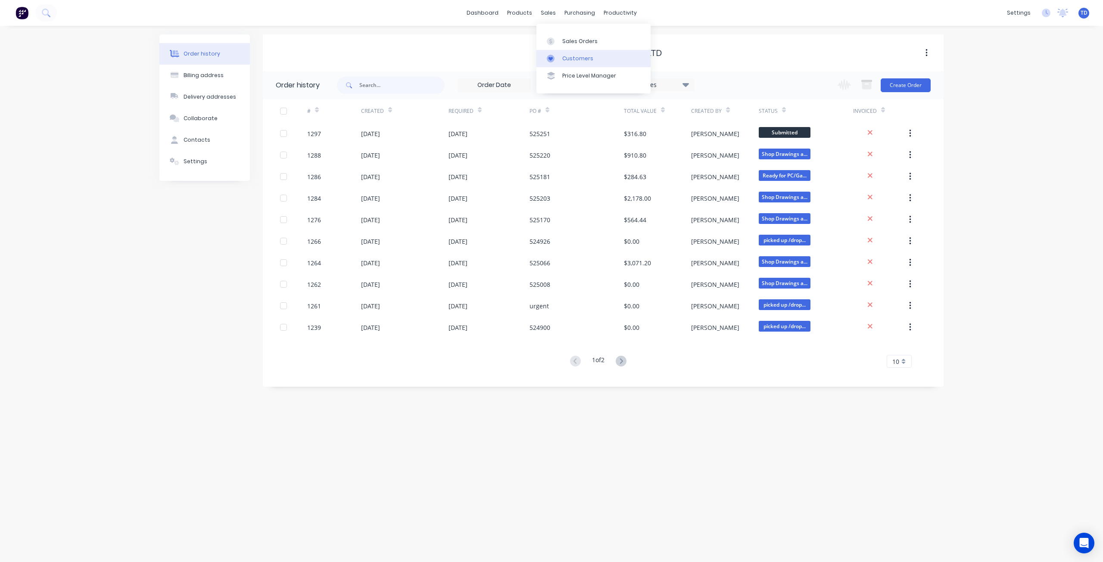
click at [569, 56] on div "Customers" at bounding box center [577, 59] width 31 height 8
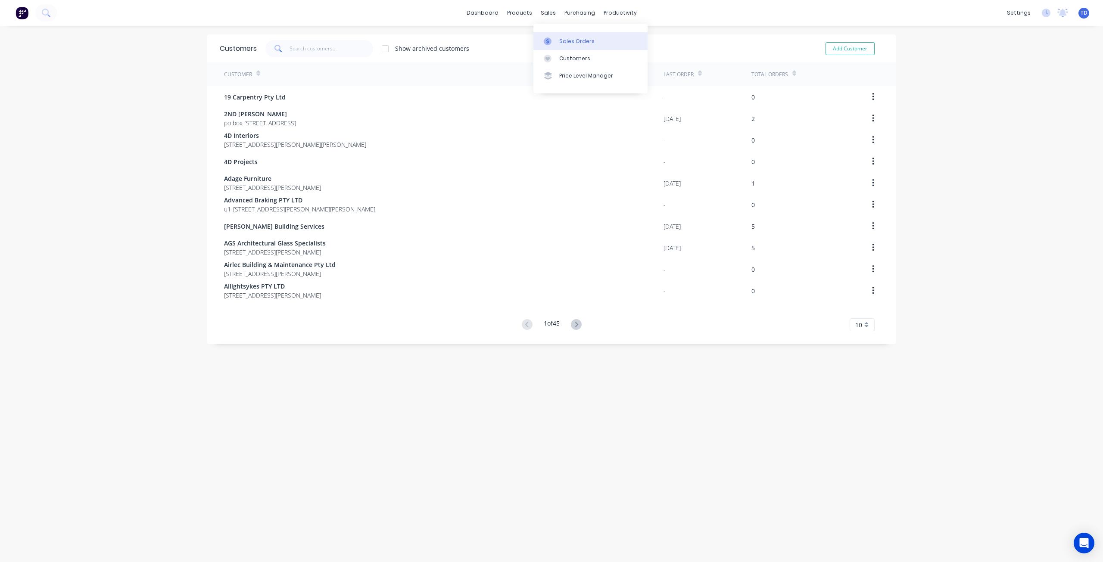
click at [561, 37] on link "Sales Orders" at bounding box center [590, 40] width 114 height 17
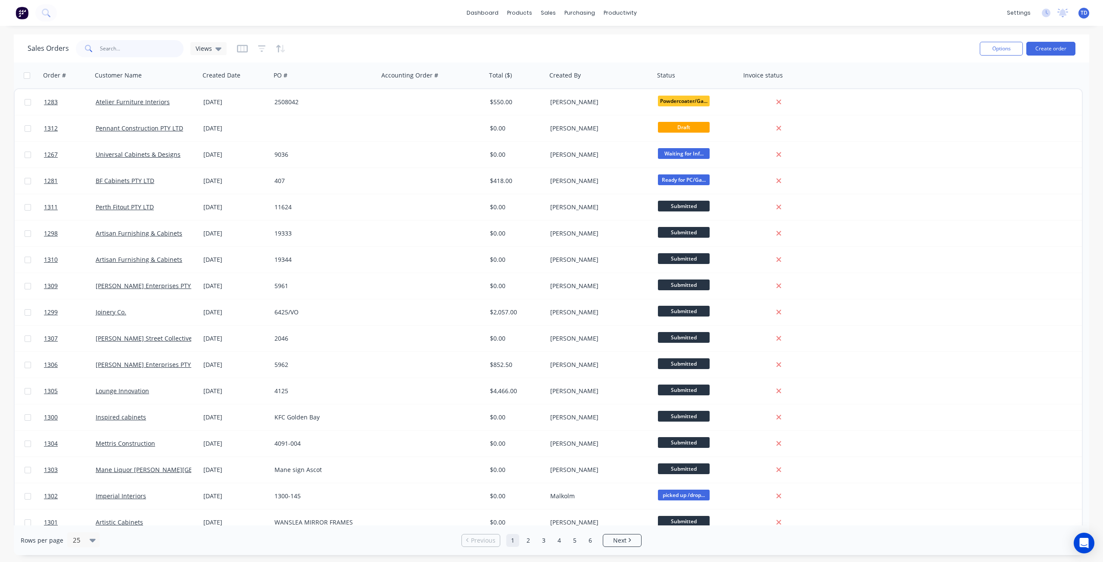
click at [169, 47] on input "text" at bounding box center [142, 48] width 84 height 17
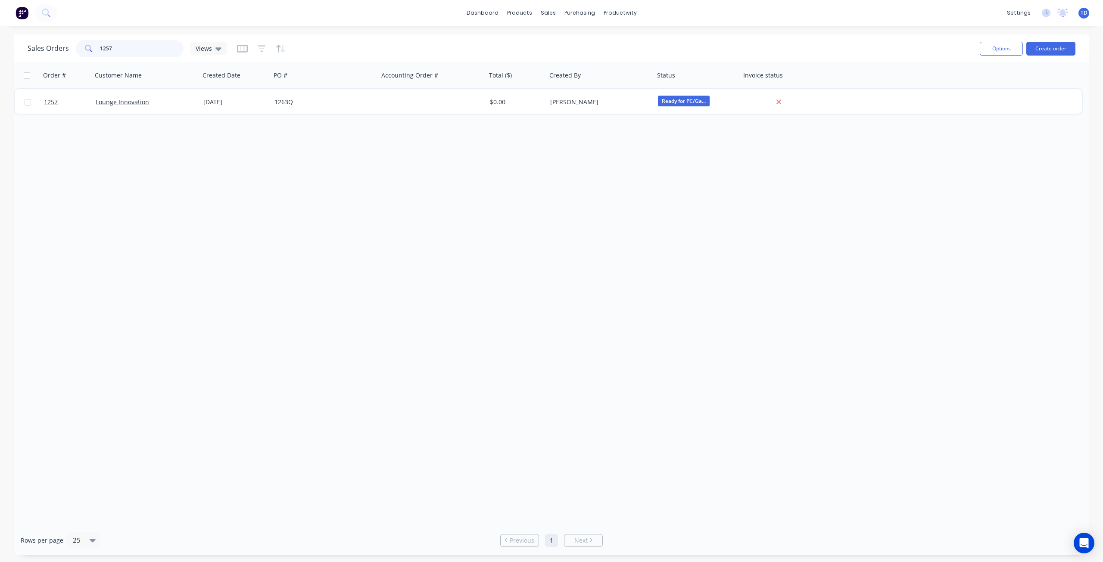
click at [146, 51] on input "1257" at bounding box center [142, 48] width 84 height 17
click at [121, 51] on input "1258" at bounding box center [142, 48] width 84 height 17
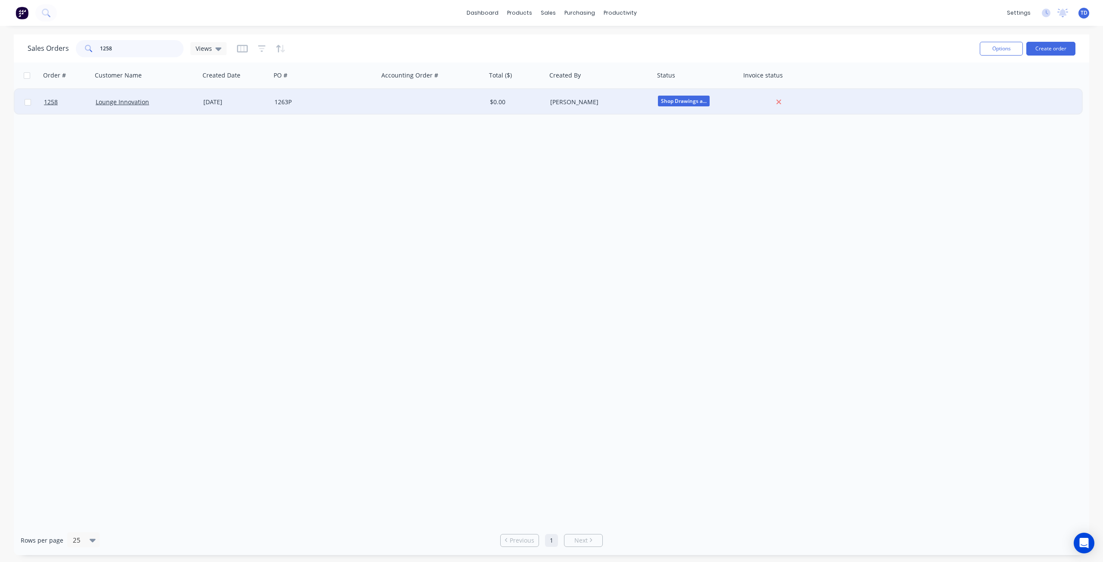
type input "1258"
click at [682, 101] on span "Shop Drawings a..." at bounding box center [684, 101] width 52 height 11
click at [570, 192] on div "Order # Customer Name Created Date PO # Accounting Order # Total ($) Created By…" at bounding box center [552, 293] width 1076 height 463
click at [568, 54] on link "Customers" at bounding box center [594, 58] width 114 height 17
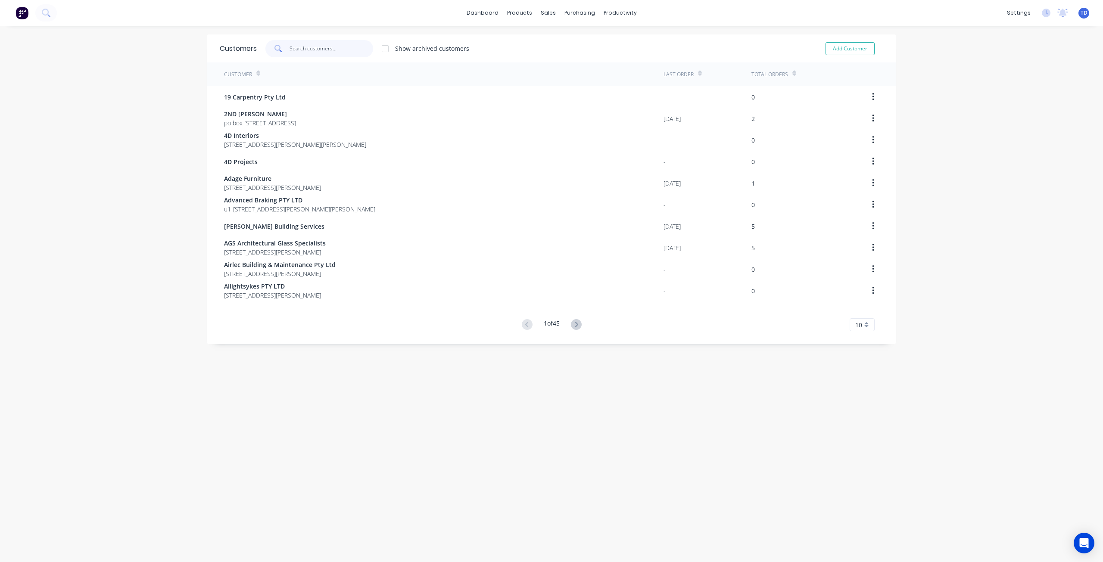
click at [303, 50] on input "text" at bounding box center [332, 48] width 84 height 17
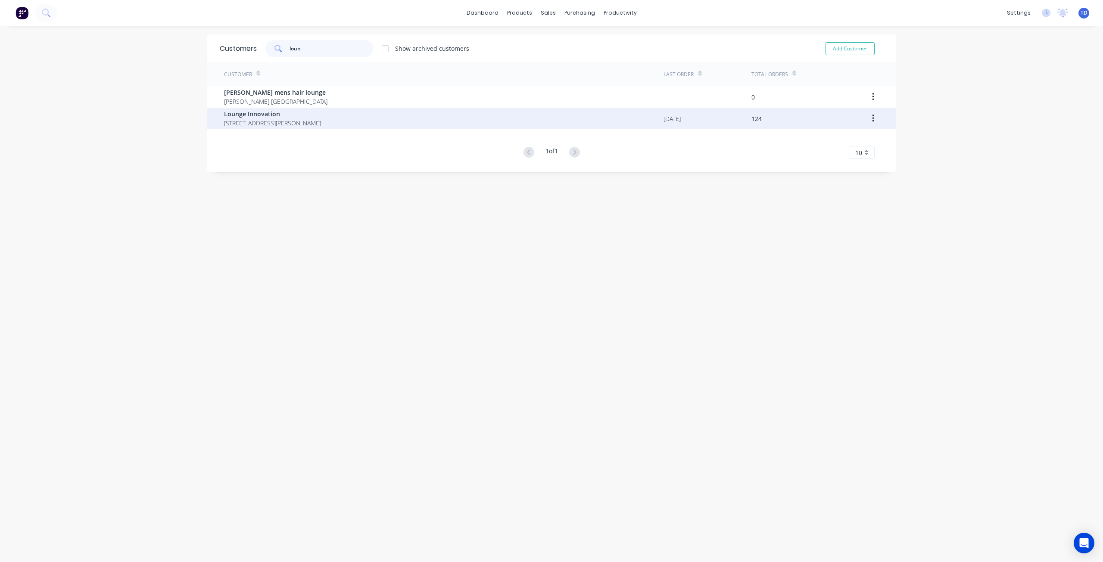
type input "loun"
click at [263, 119] on span "[STREET_ADDRESS][PERSON_NAME]" at bounding box center [272, 123] width 97 height 9
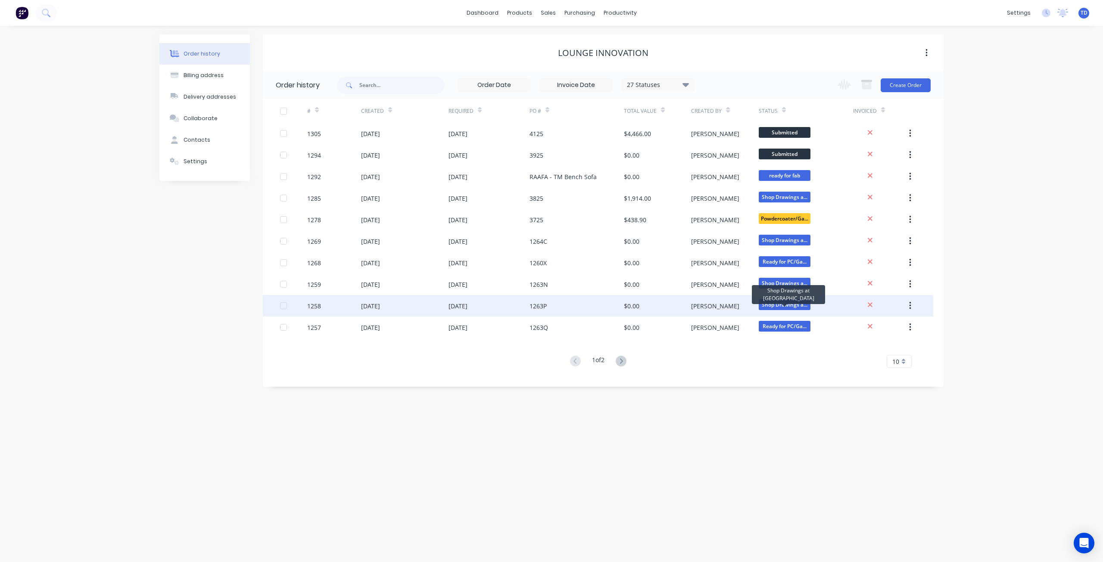
click at [785, 306] on span "Shop Drawings a..." at bounding box center [785, 304] width 52 height 11
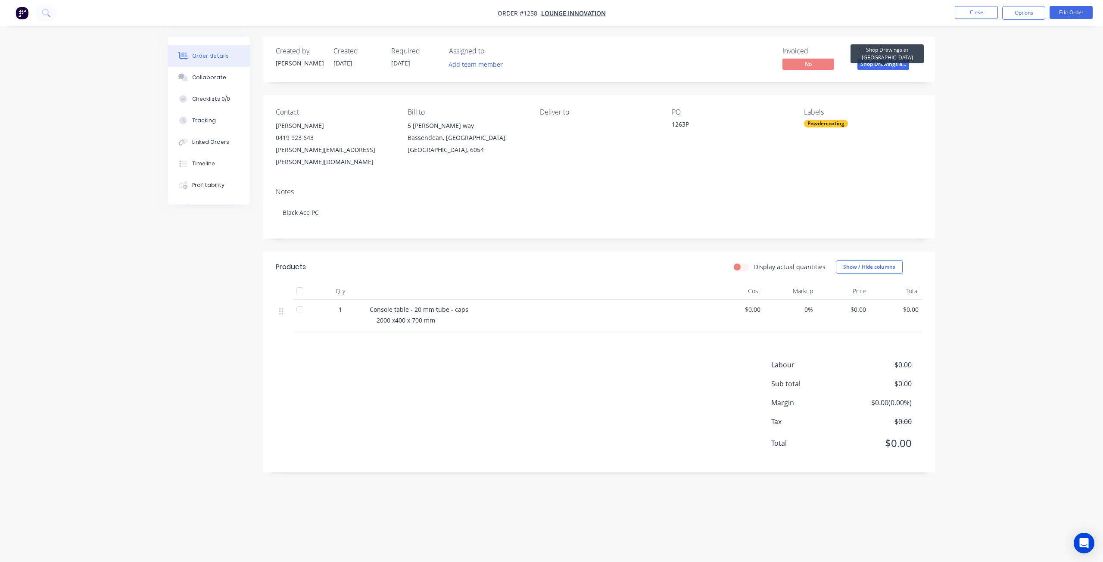
click at [884, 62] on span "Shop Drawings a..." at bounding box center [884, 64] width 52 height 11
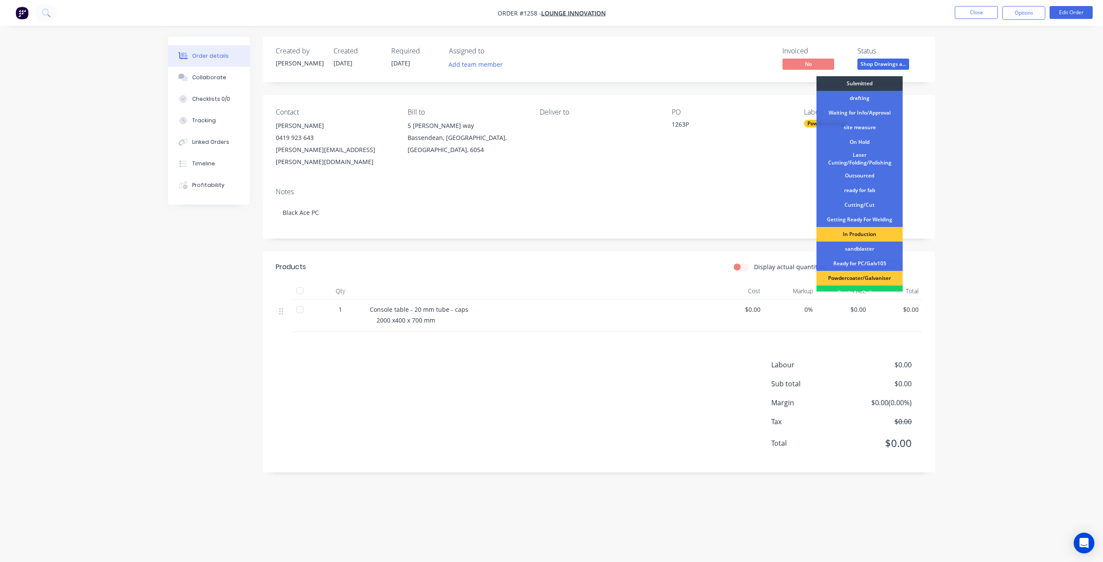
click at [855, 257] on div "Ready for PC/Galv105" at bounding box center [860, 263] width 86 height 15
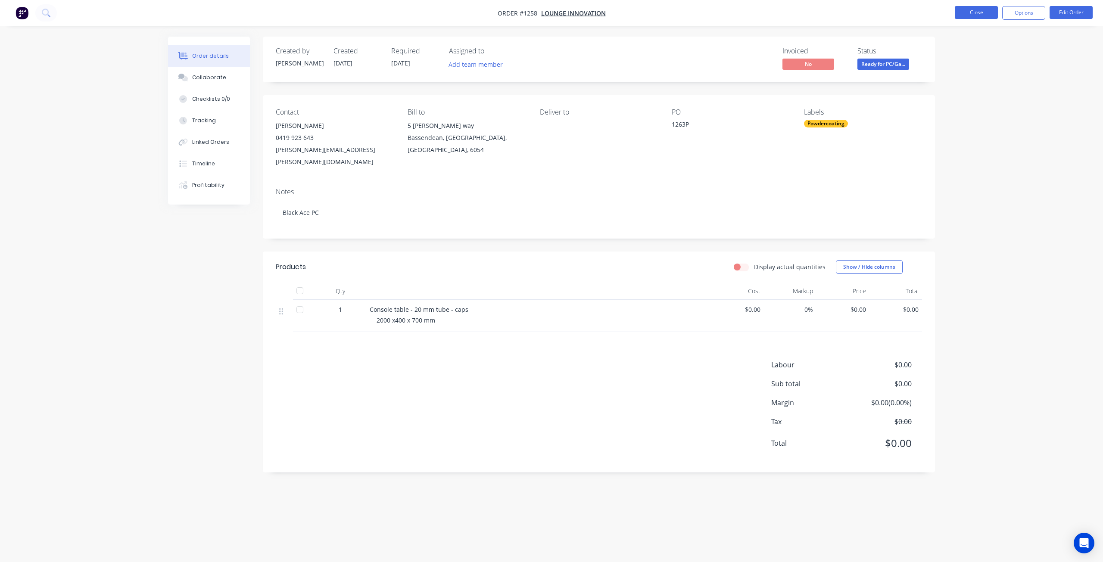
click at [981, 8] on button "Close" at bounding box center [976, 12] width 43 height 13
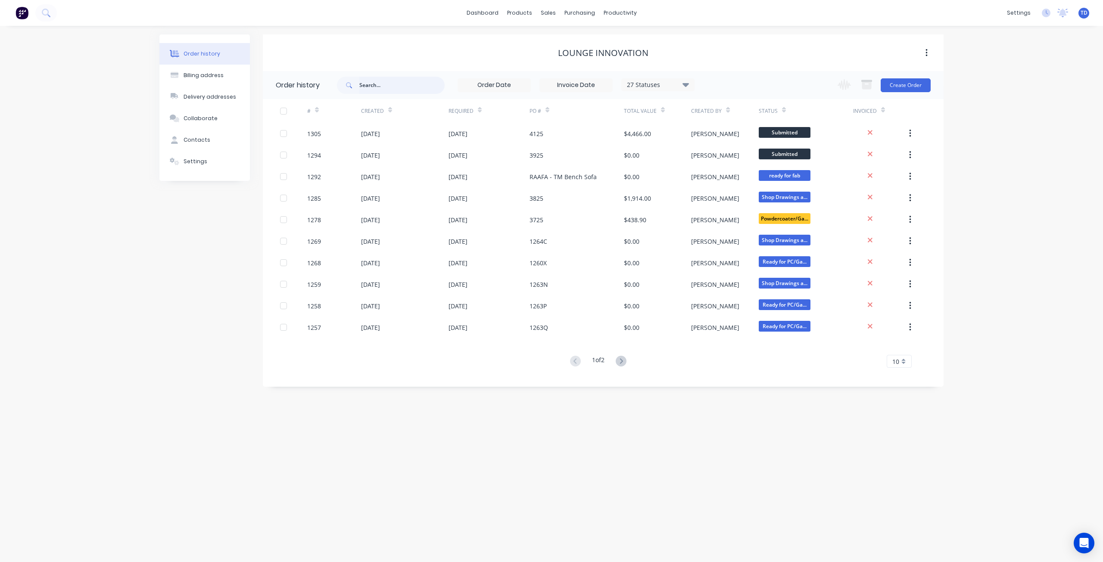
click at [408, 91] on input "text" at bounding box center [401, 85] width 85 height 17
type input "district"
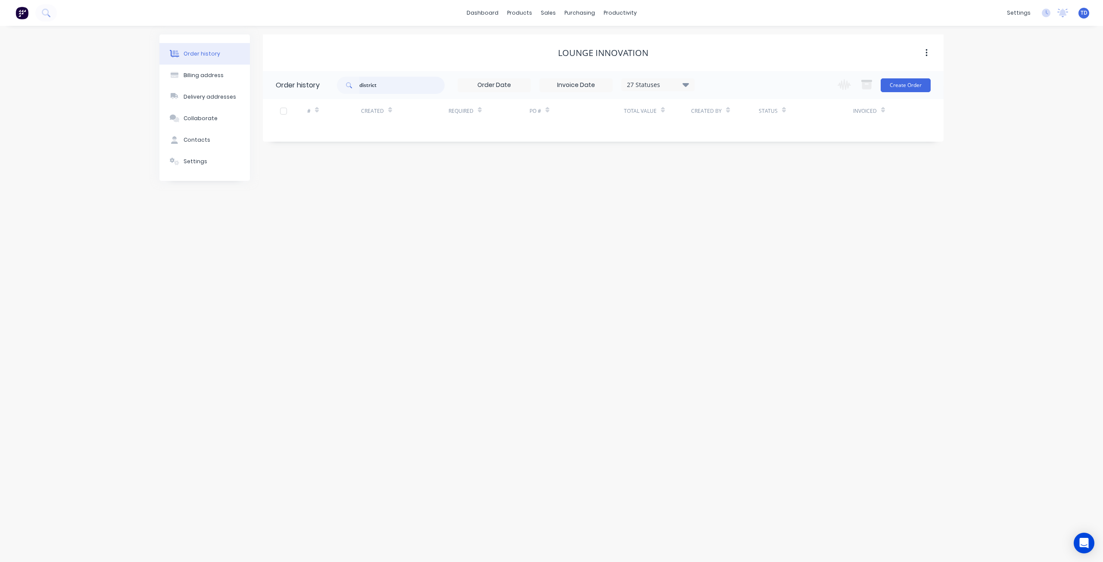
click at [402, 81] on input "district" at bounding box center [401, 85] width 85 height 17
click at [566, 59] on div "Customers" at bounding box center [577, 59] width 31 height 8
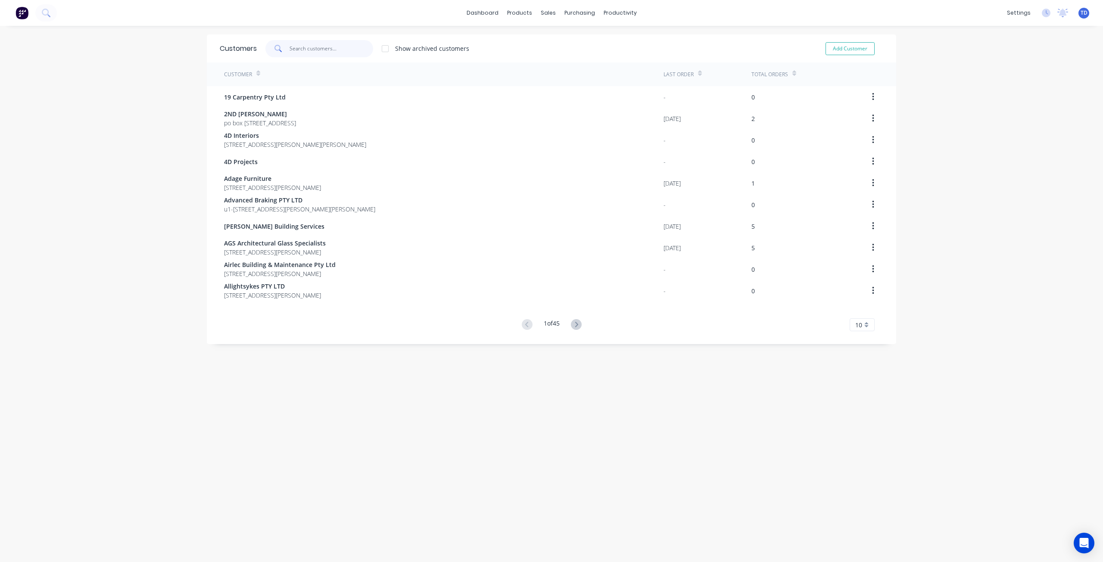
click at [349, 43] on input "text" at bounding box center [332, 48] width 84 height 17
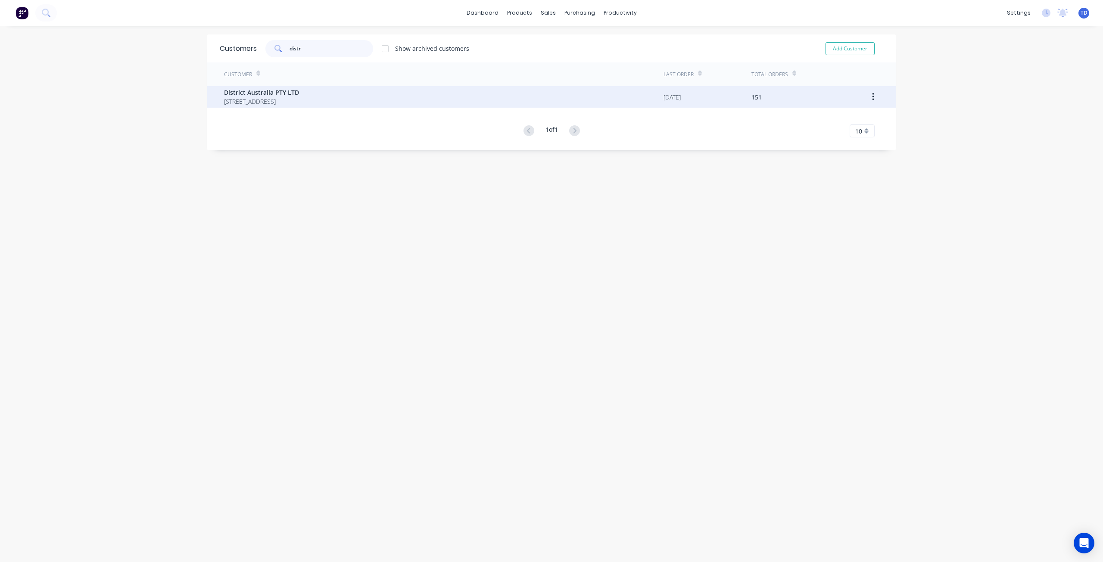
type input "distr"
click at [281, 93] on span "District Australia PTY LTD" at bounding box center [261, 92] width 75 height 9
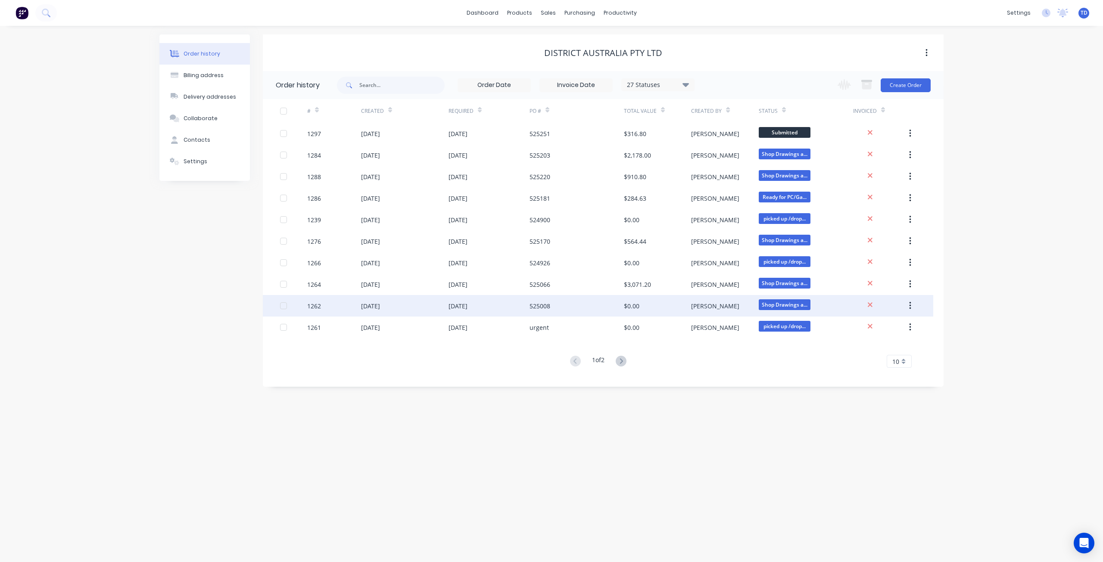
click at [780, 305] on span "Shop Drawings a..." at bounding box center [785, 304] width 52 height 11
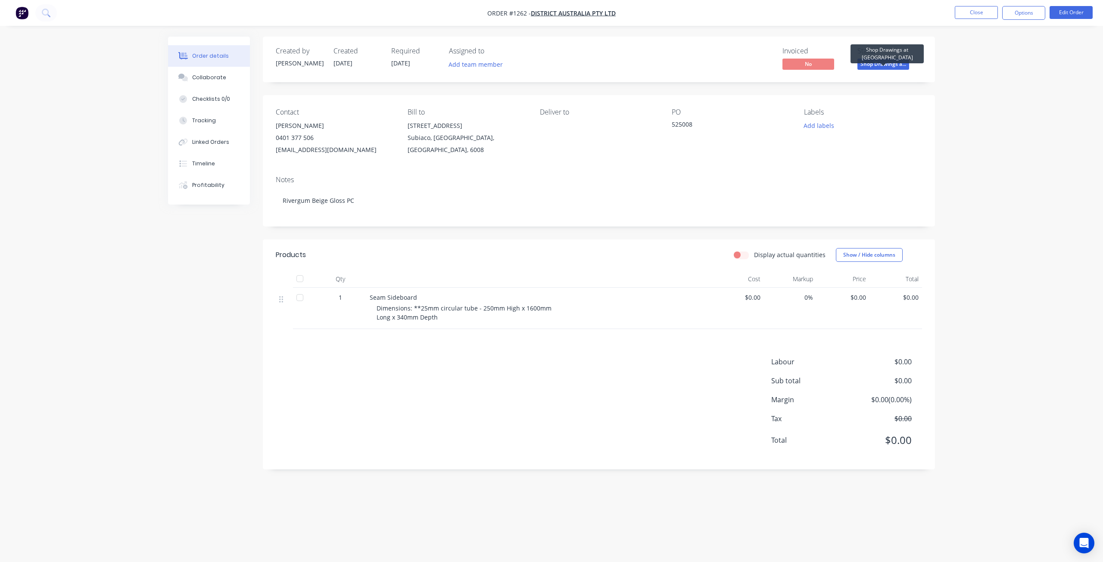
click at [873, 65] on span "Shop Drawings a..." at bounding box center [884, 64] width 52 height 11
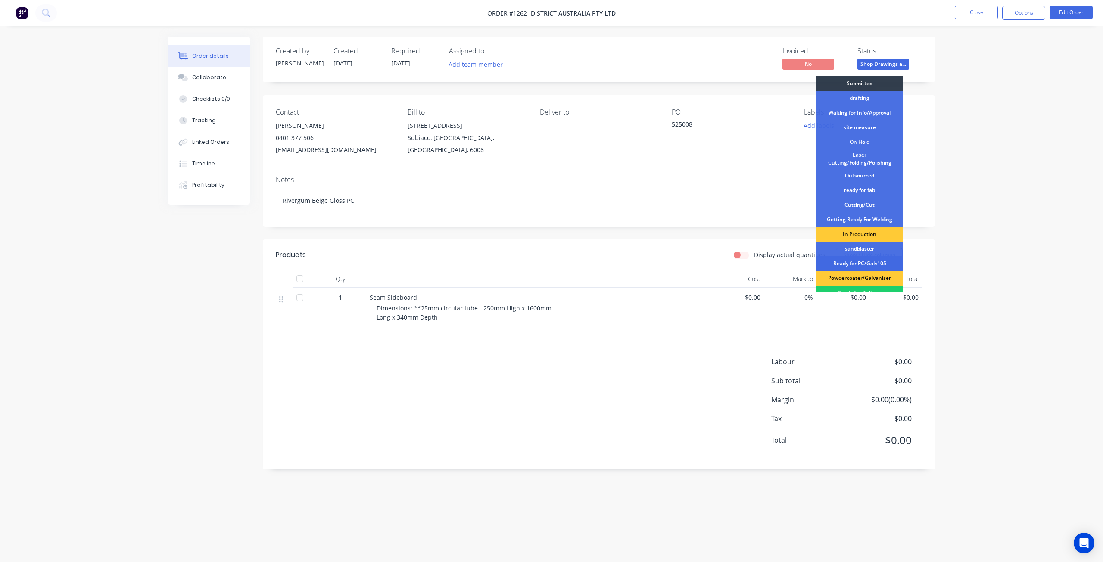
click at [864, 264] on div "Ready for PC/Galv105" at bounding box center [860, 263] width 86 height 15
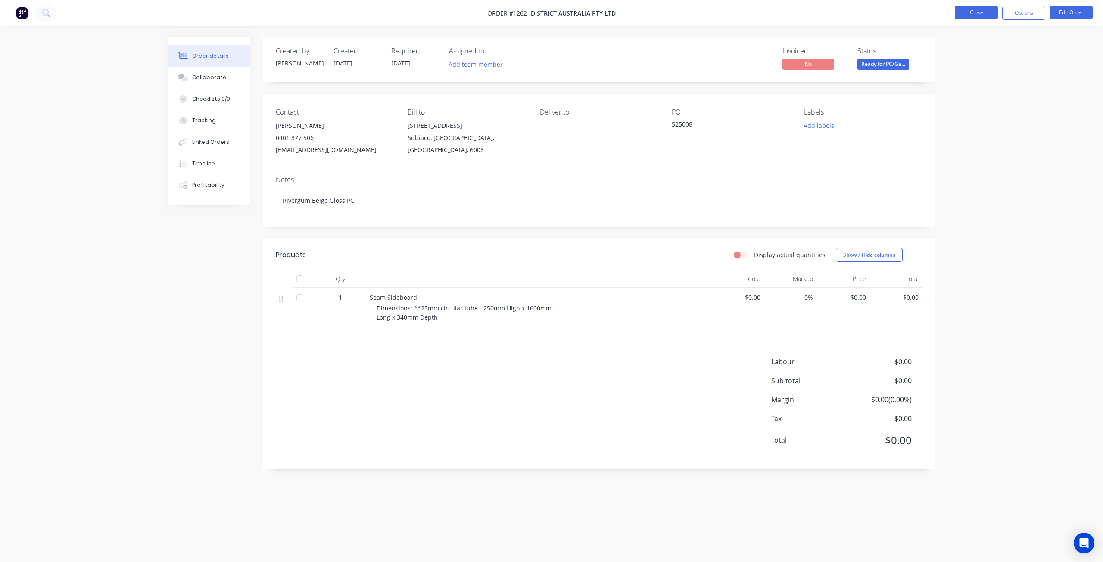
click at [977, 13] on button "Close" at bounding box center [976, 12] width 43 height 13
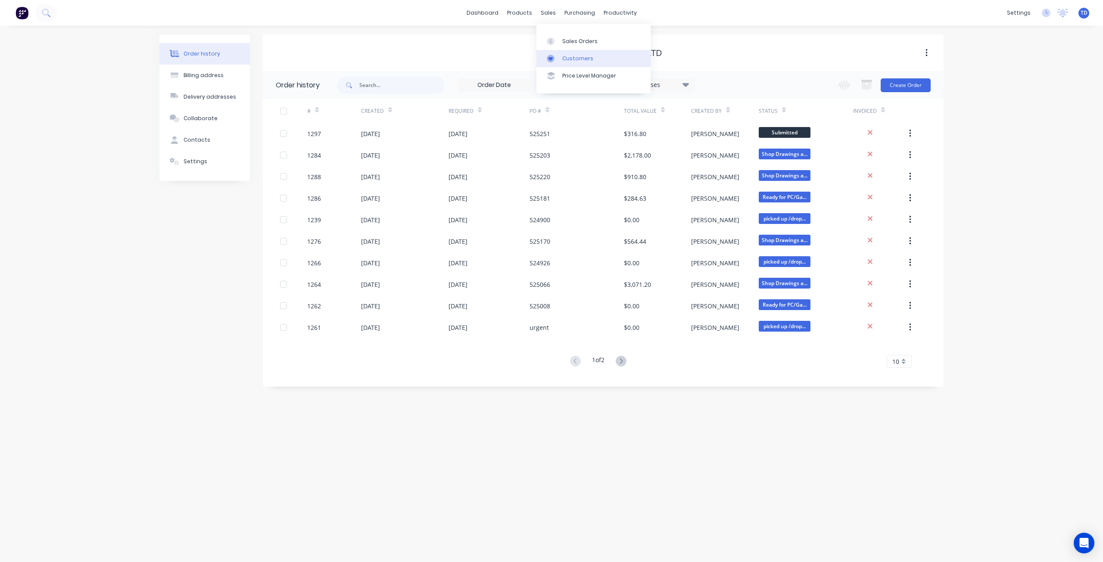
click at [559, 57] on div at bounding box center [553, 59] width 13 height 8
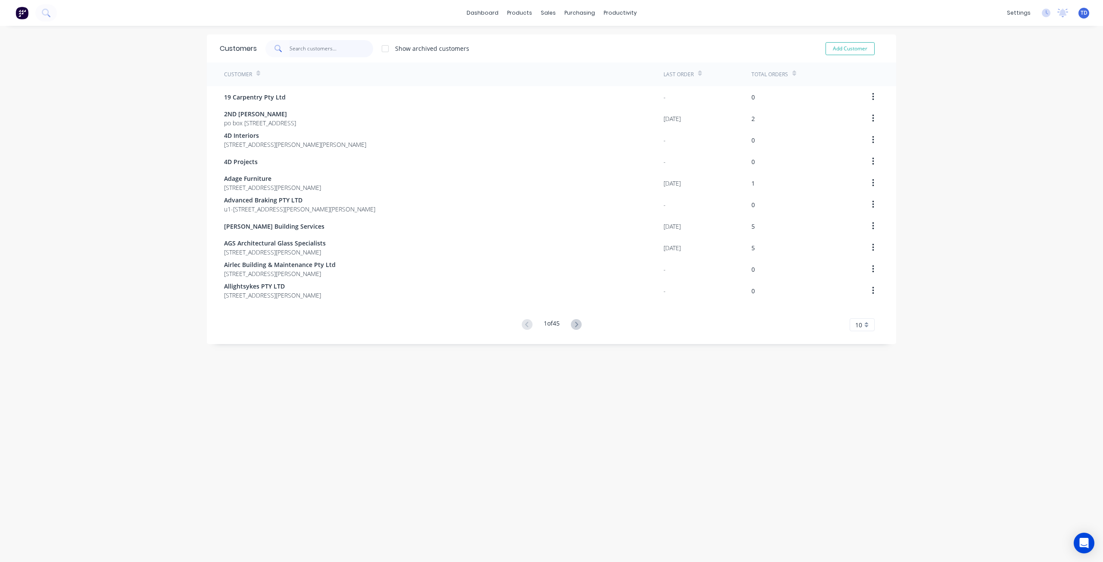
click at [317, 50] on input "text" at bounding box center [332, 48] width 84 height 17
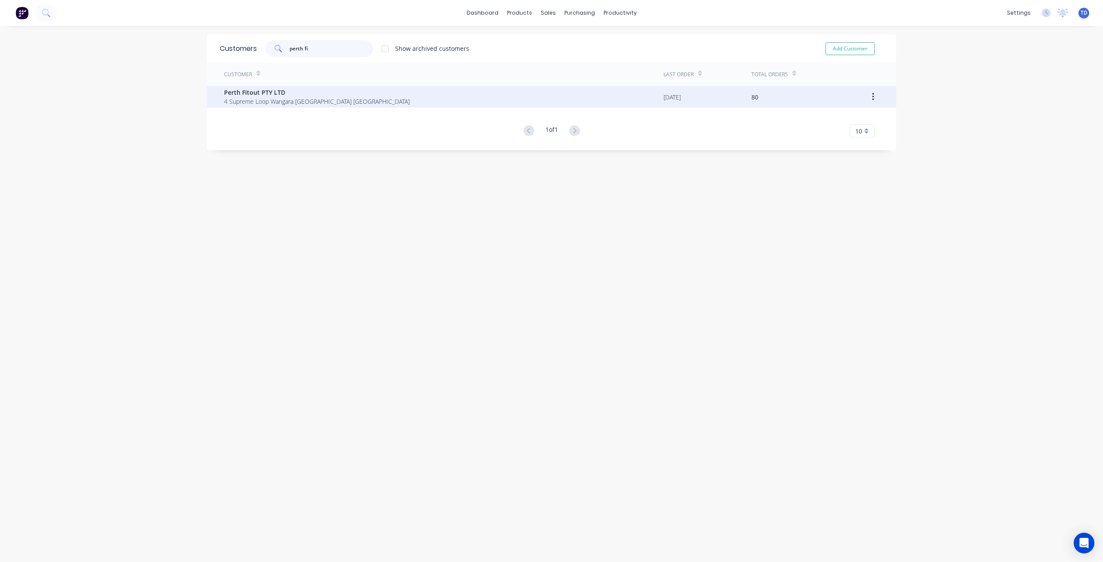
type input "perth fi"
click at [257, 98] on span "4 Supreme Loop Wangara [GEOGRAPHIC_DATA] [GEOGRAPHIC_DATA]" at bounding box center [317, 101] width 186 height 9
